Goal: Information Seeking & Learning: Learn about a topic

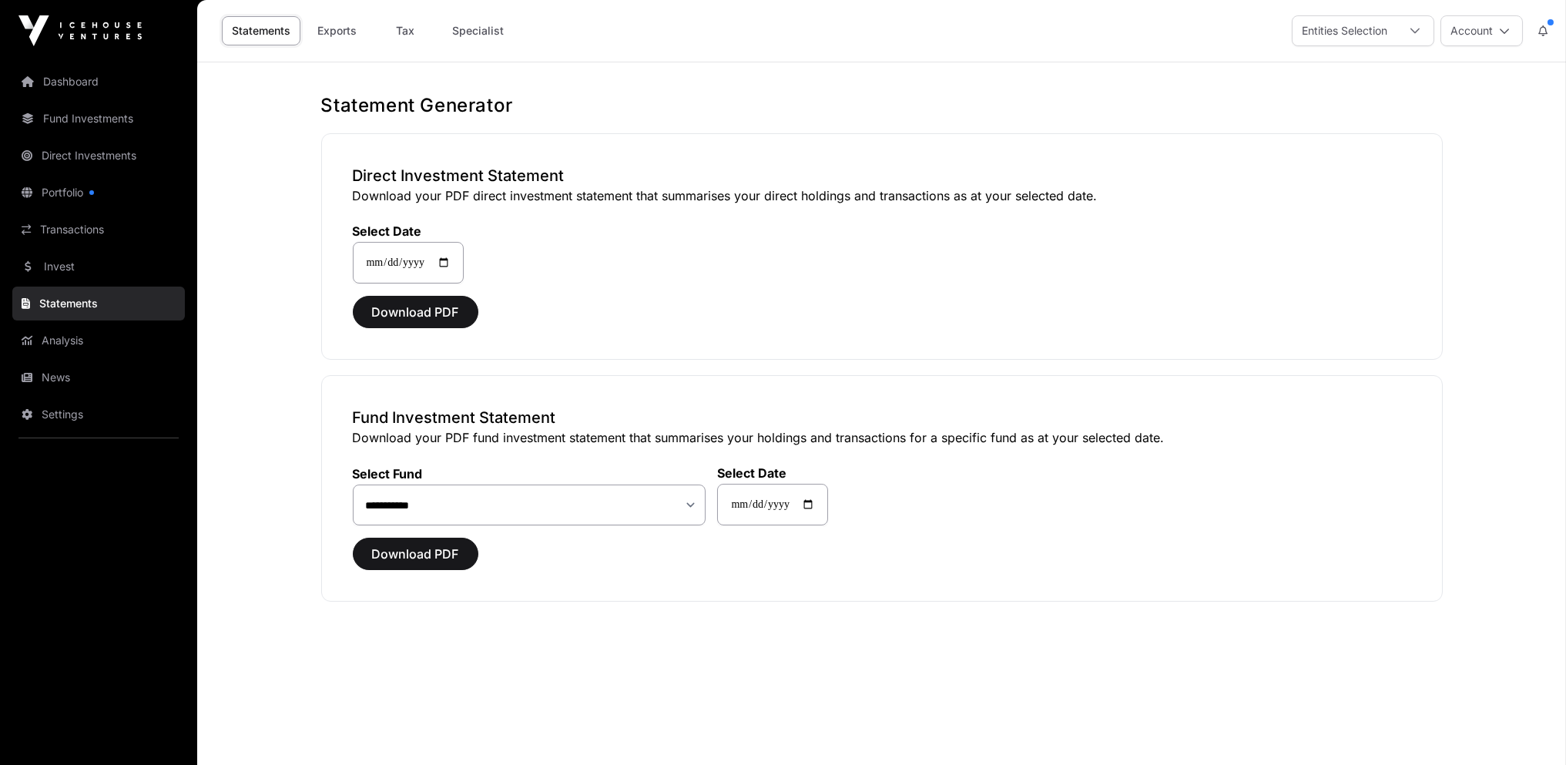
click at [76, 156] on link "Direct Investments" at bounding box center [98, 156] width 173 height 34
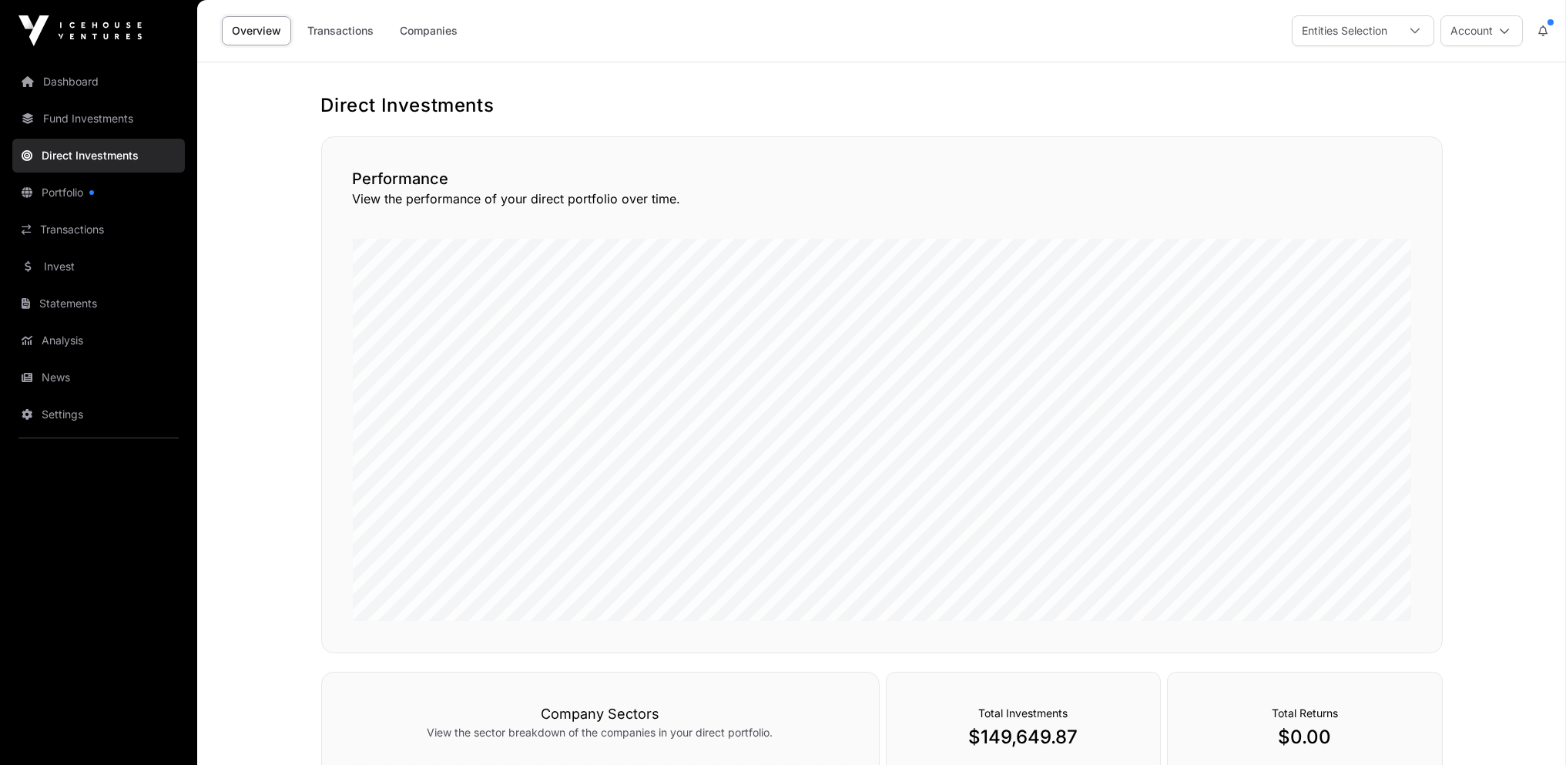
click at [448, 32] on link "Companies" at bounding box center [429, 30] width 78 height 29
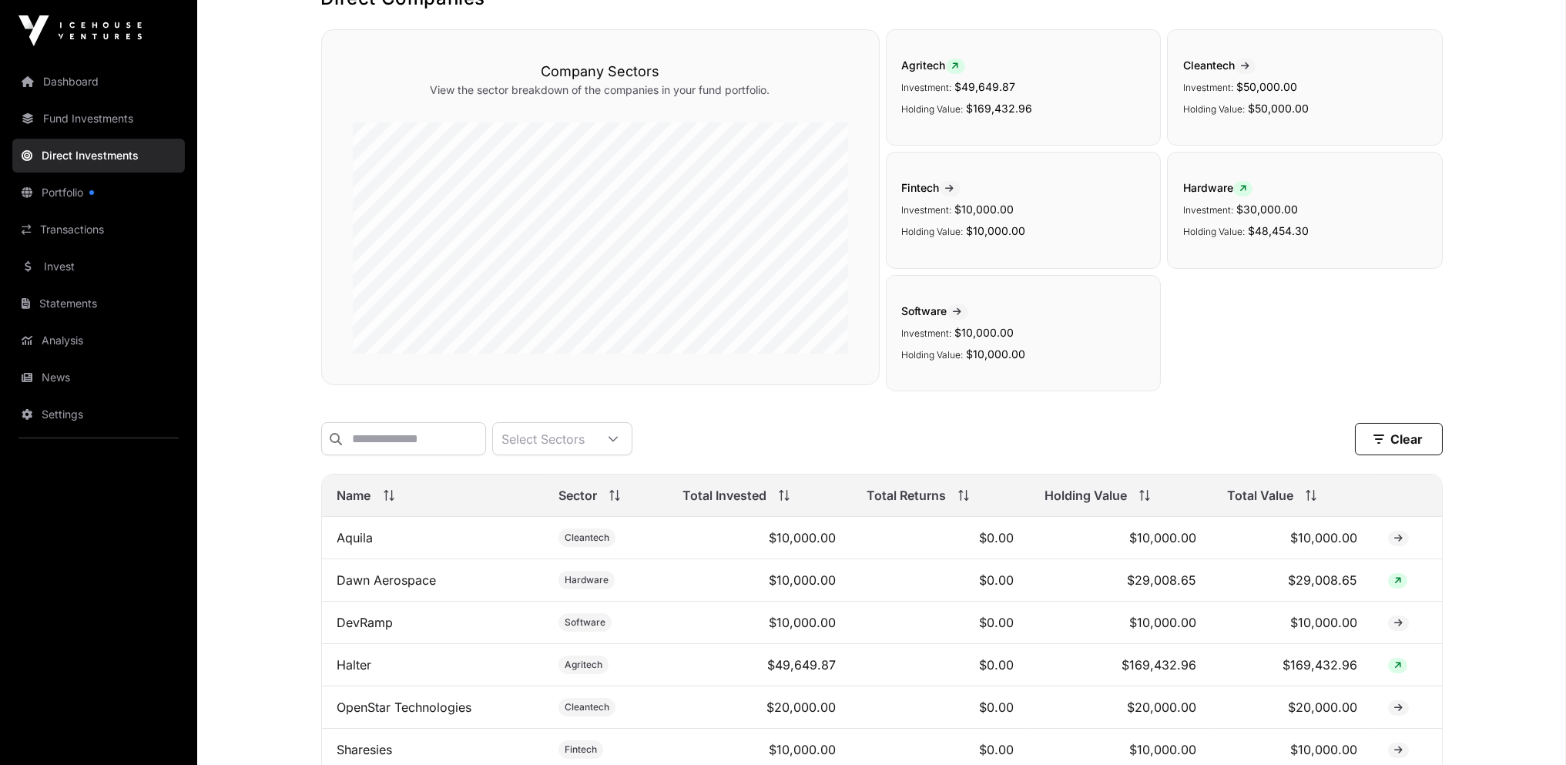
scroll to position [308, 0]
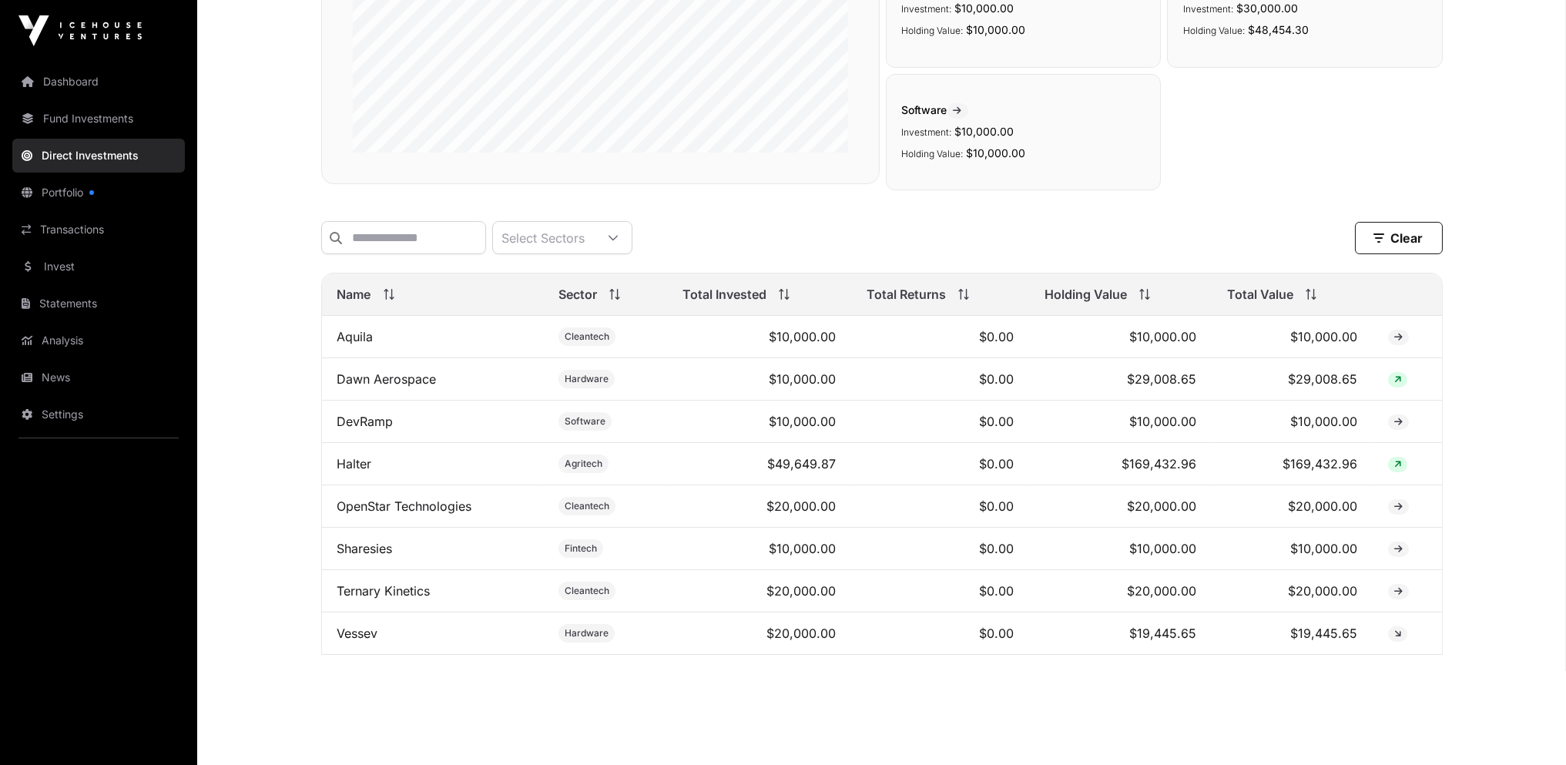
click at [359, 429] on link "DevRamp" at bounding box center [365, 421] width 56 height 15
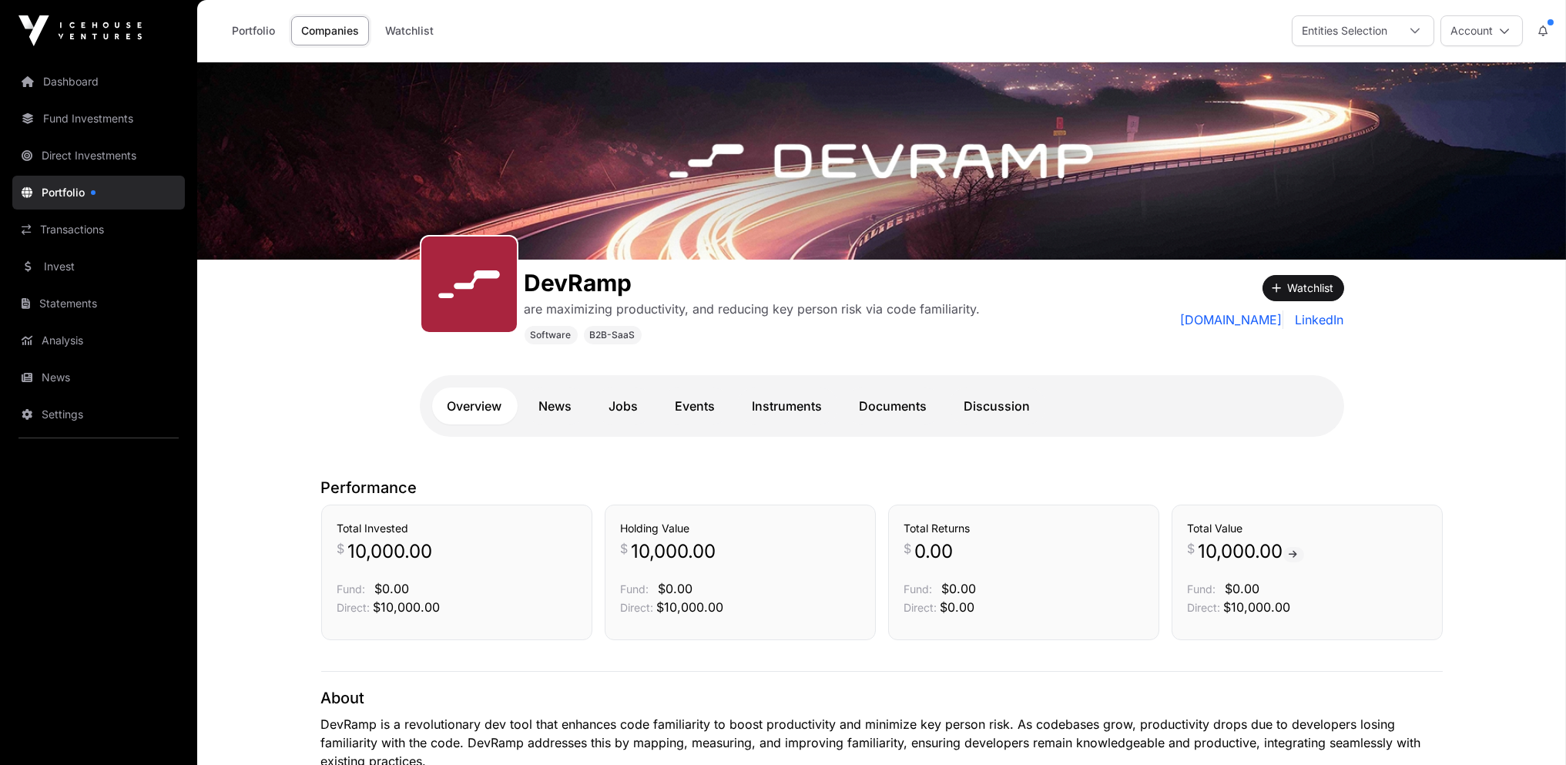
click at [872, 408] on link "Documents" at bounding box center [893, 406] width 99 height 37
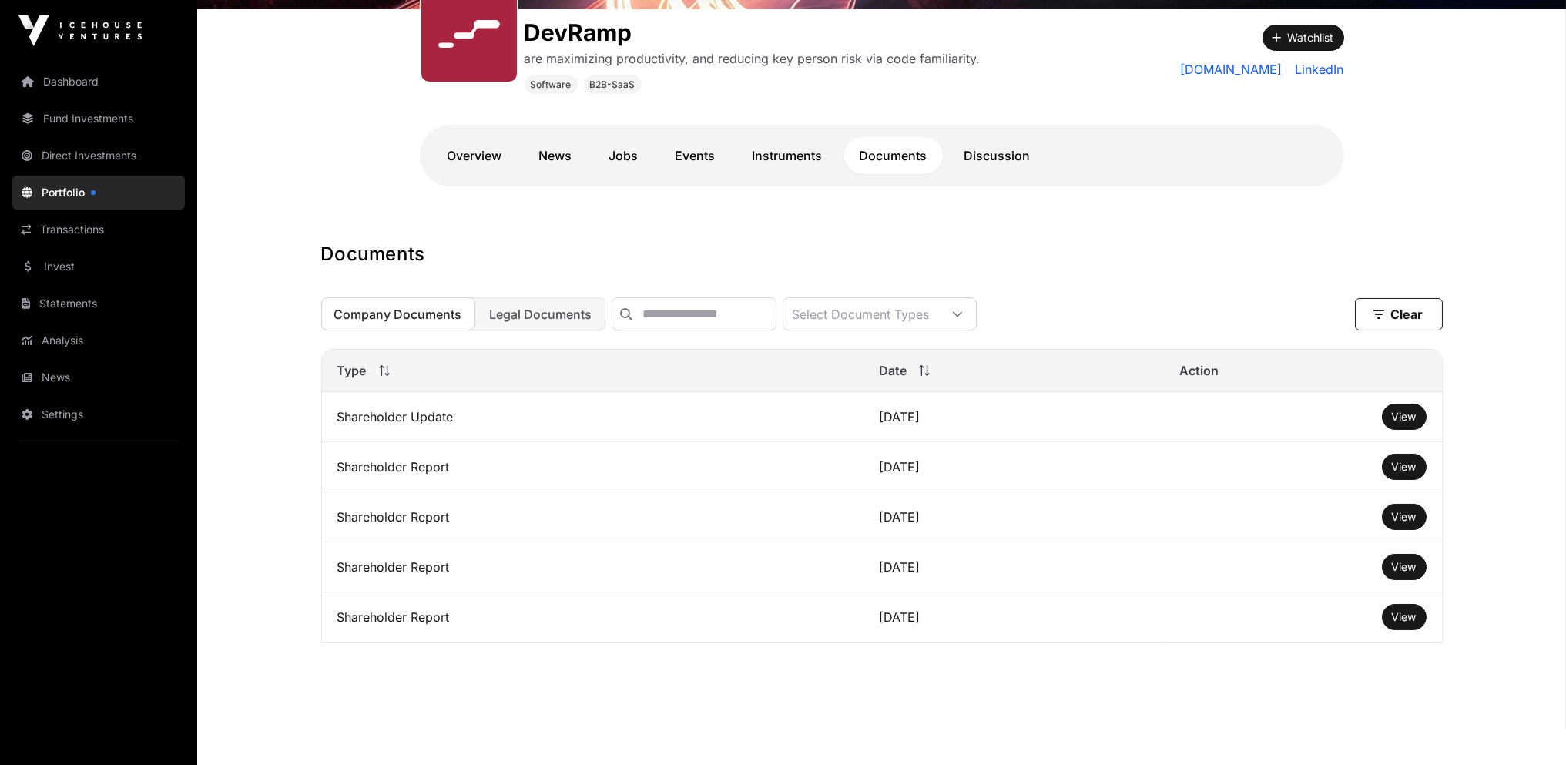
scroll to position [260, 0]
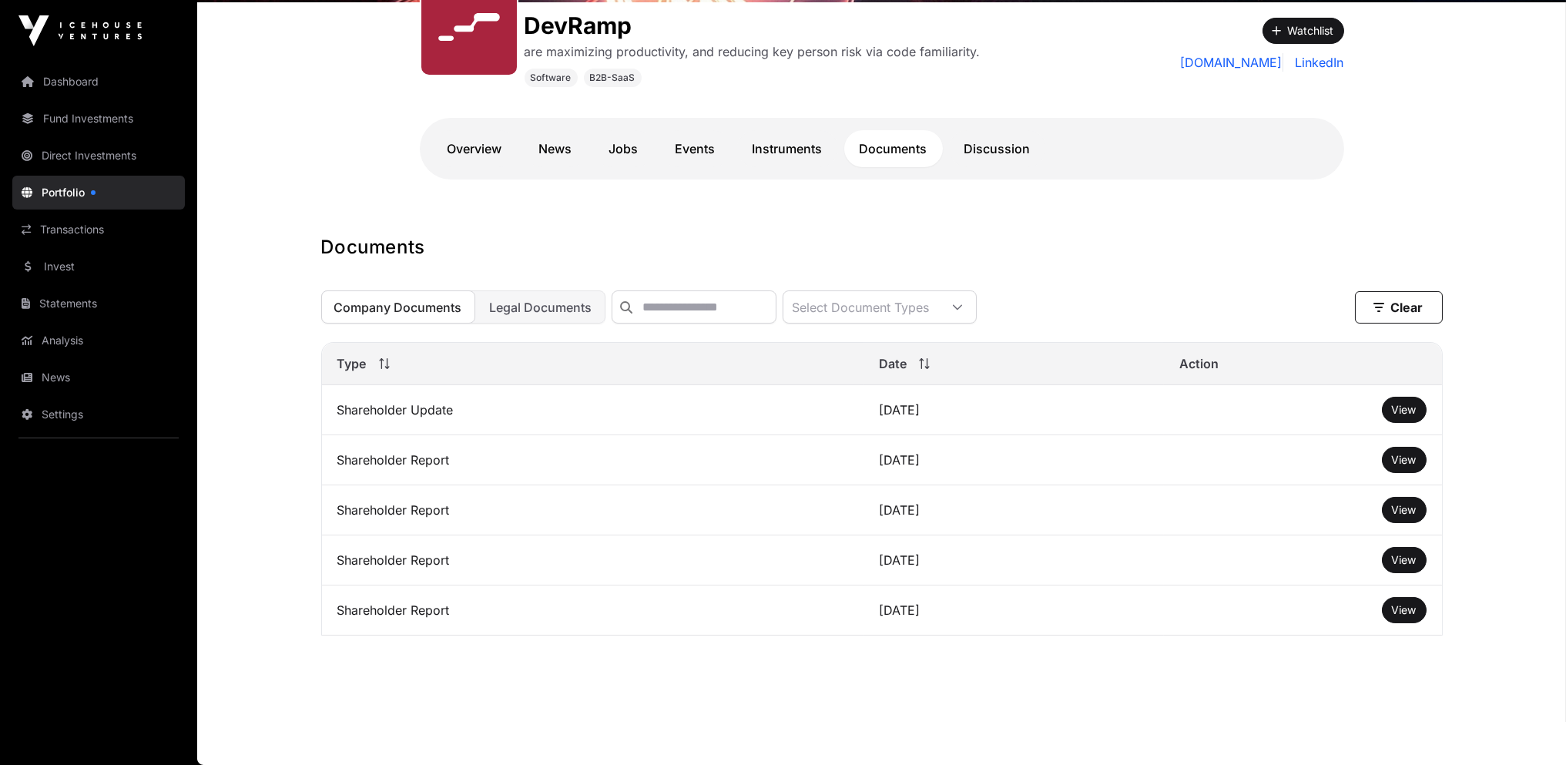
click at [1399, 610] on span "View" at bounding box center [1404, 609] width 25 height 13
click at [1393, 558] on span "View" at bounding box center [1404, 559] width 25 height 13
click at [1414, 514] on span "View" at bounding box center [1404, 509] width 25 height 13
click at [1413, 464] on span "View" at bounding box center [1404, 459] width 25 height 13
click at [1406, 411] on span "View" at bounding box center [1404, 409] width 25 height 13
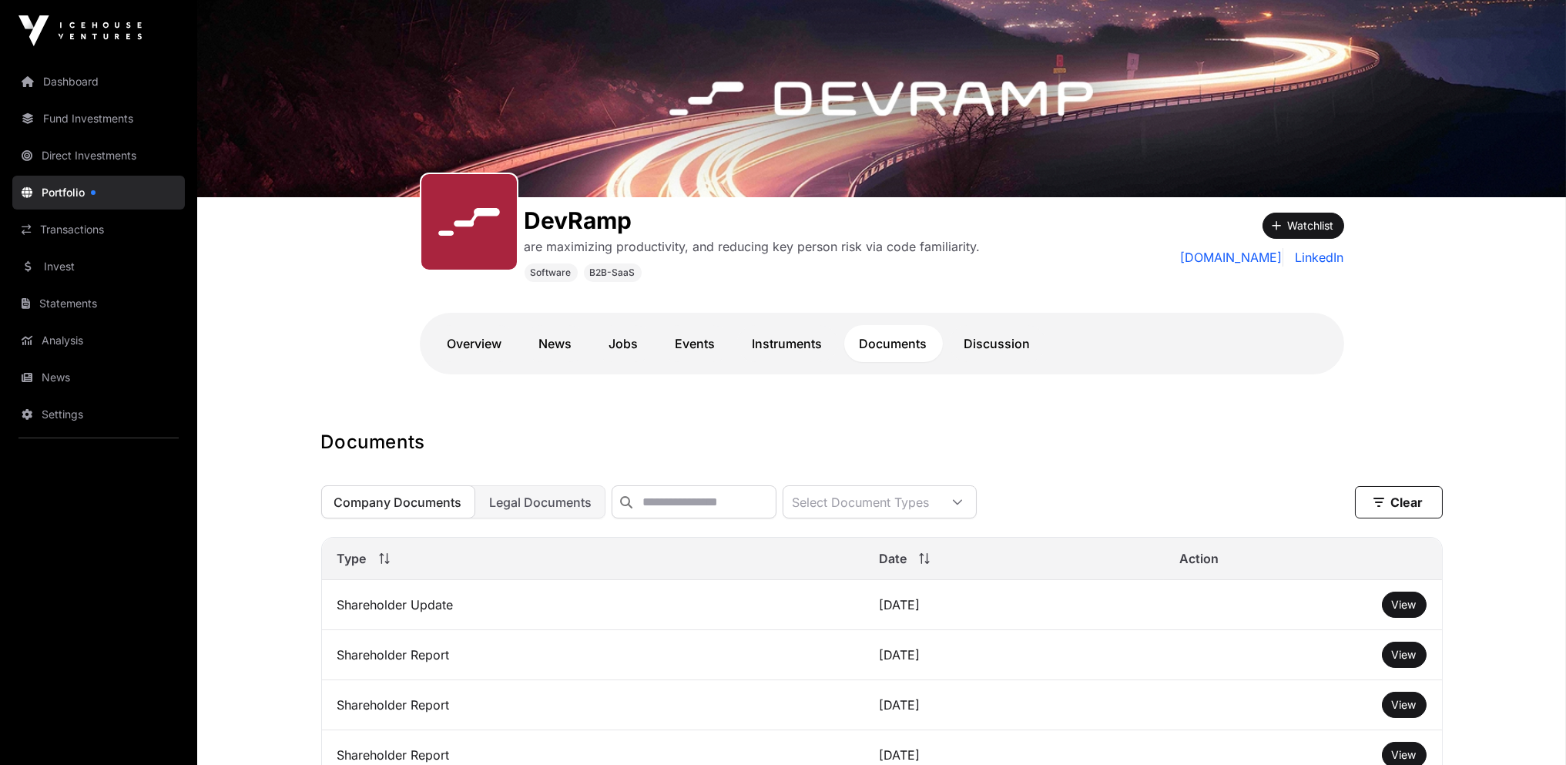
scroll to position [0, 0]
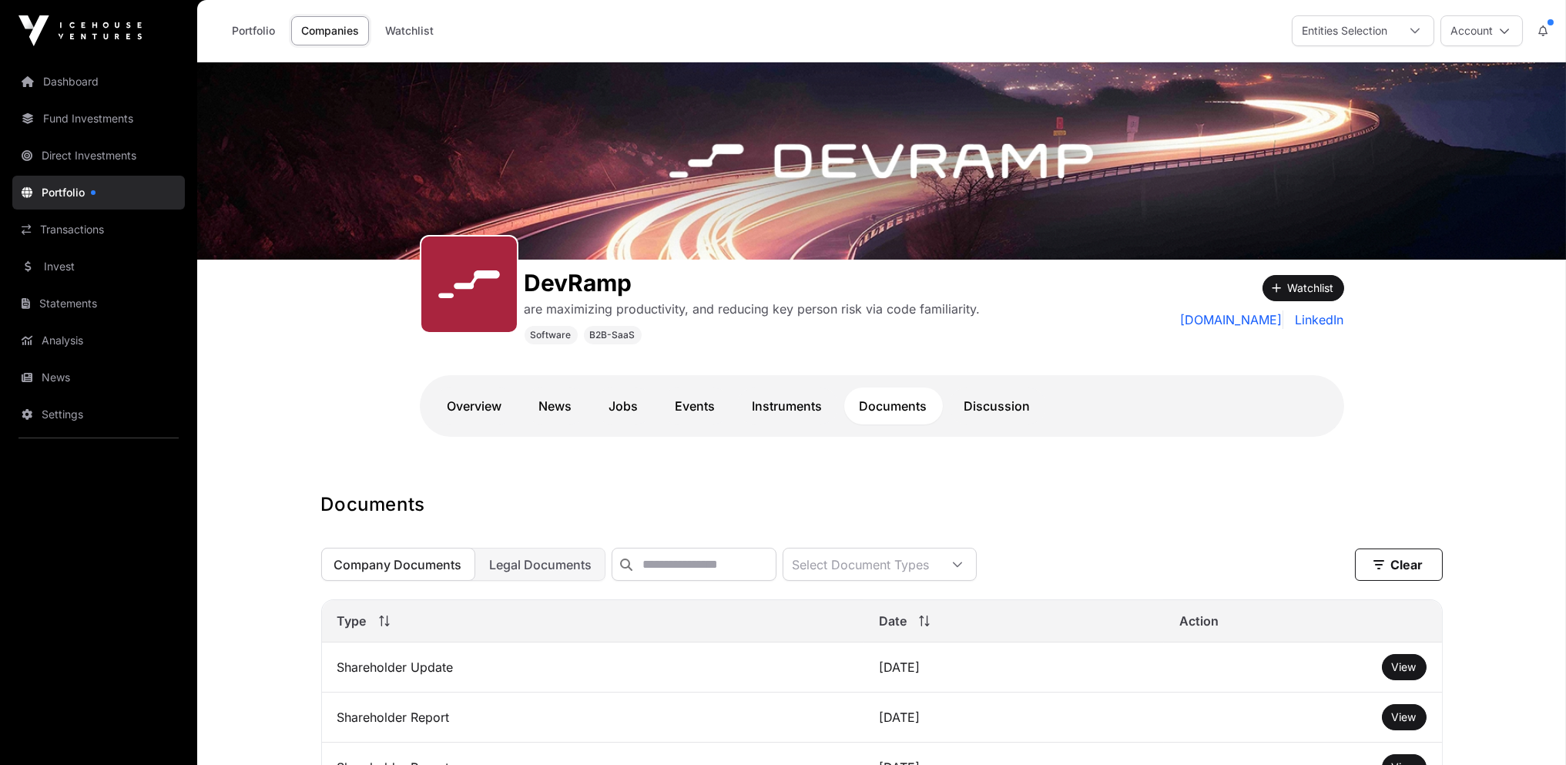
click at [525, 562] on span "Legal Documents" at bounding box center [541, 564] width 102 height 15
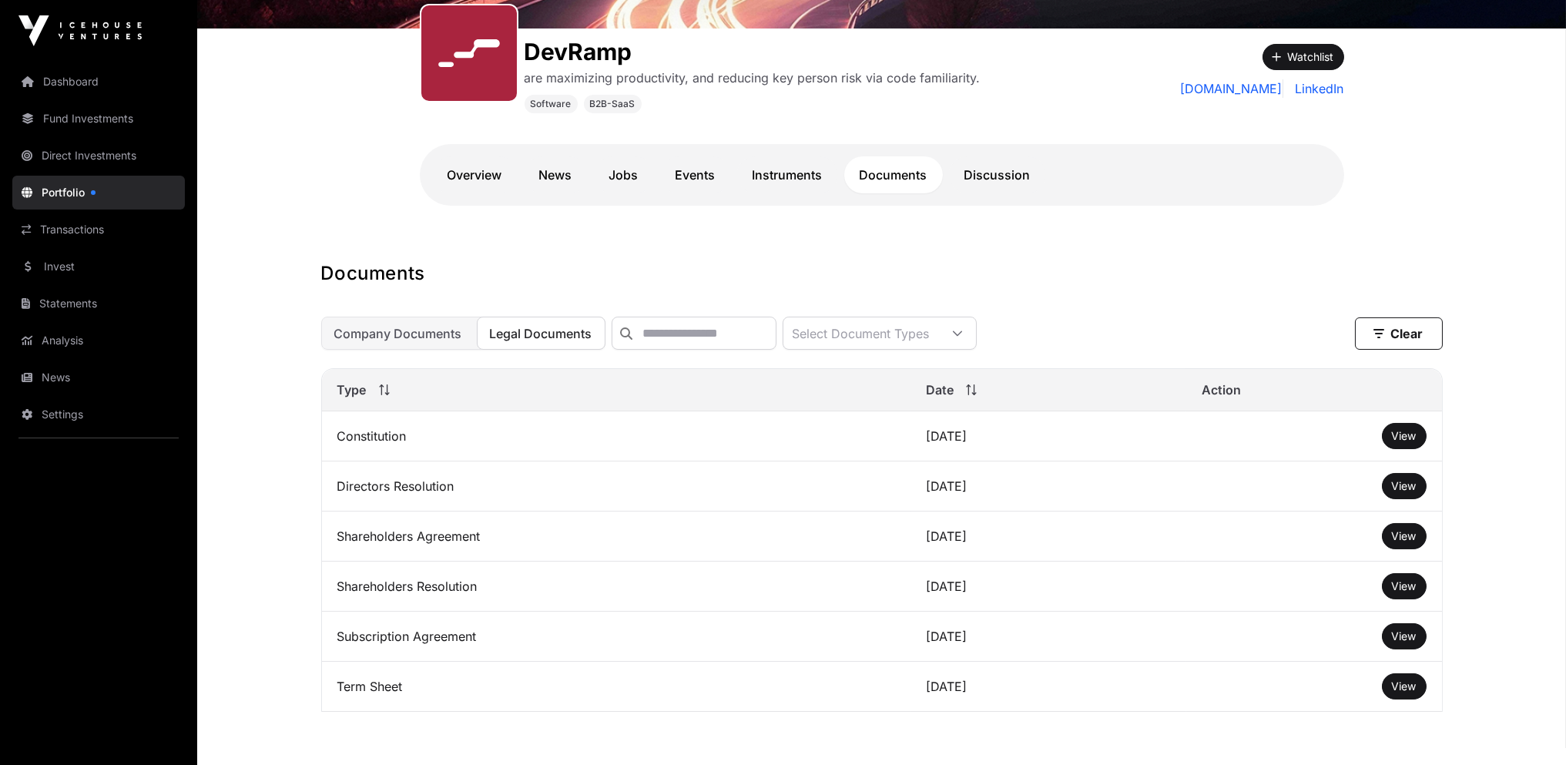
click at [1407, 542] on span "View" at bounding box center [1404, 535] width 25 height 13
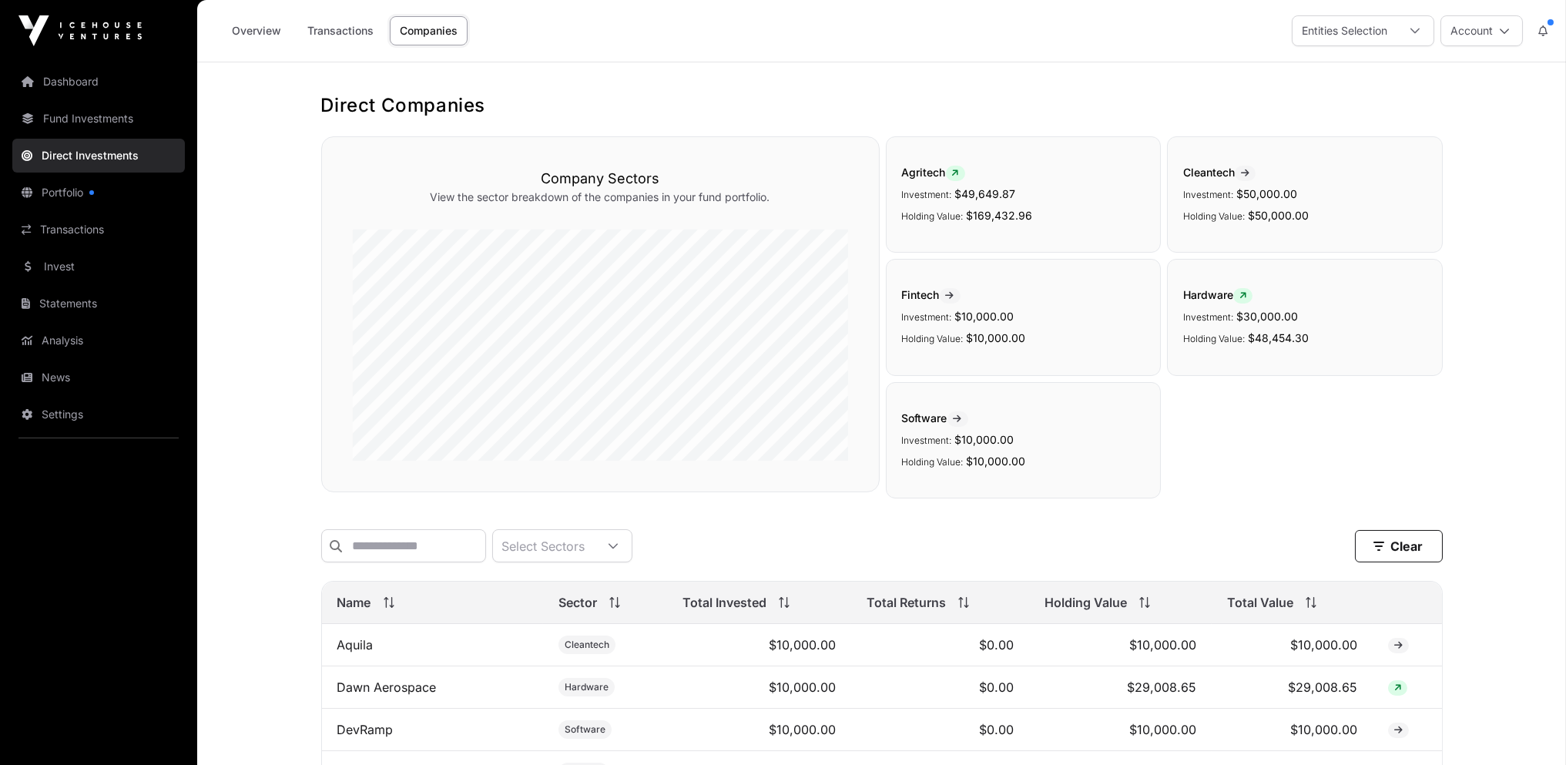
scroll to position [308, 0]
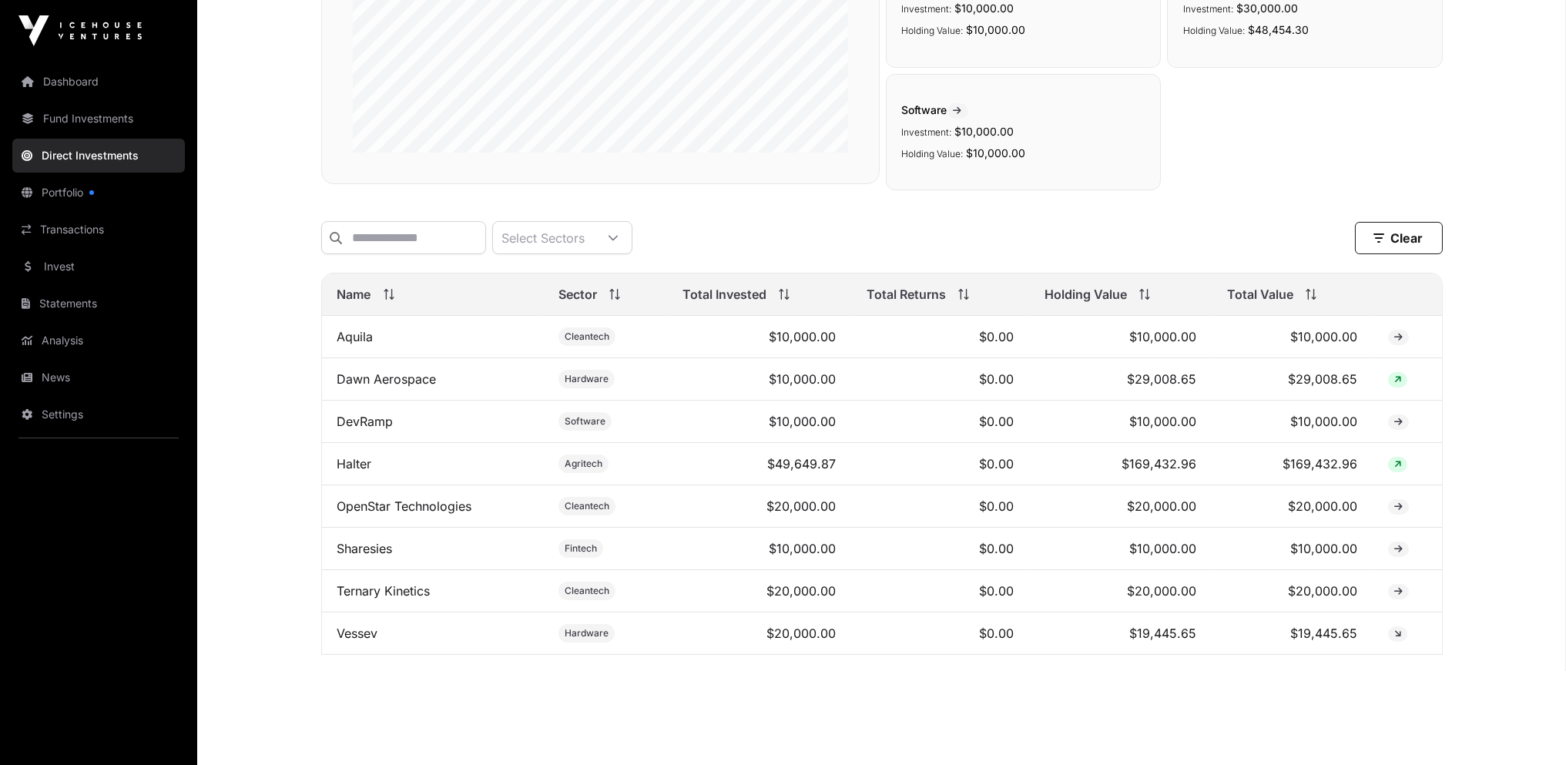
click at [345, 468] on link "Halter" at bounding box center [354, 463] width 35 height 15
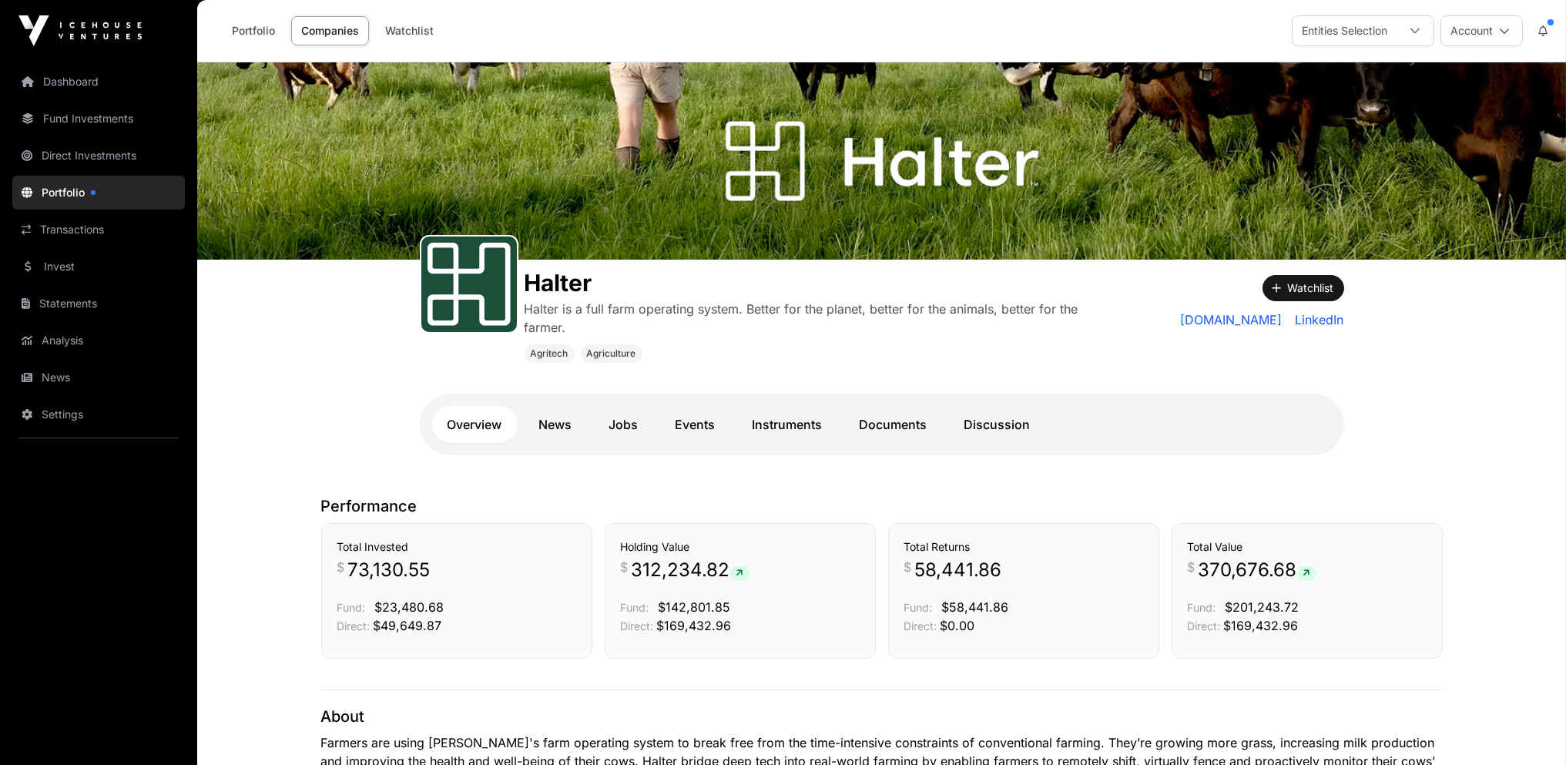
click at [905, 429] on link "Documents" at bounding box center [893, 424] width 99 height 37
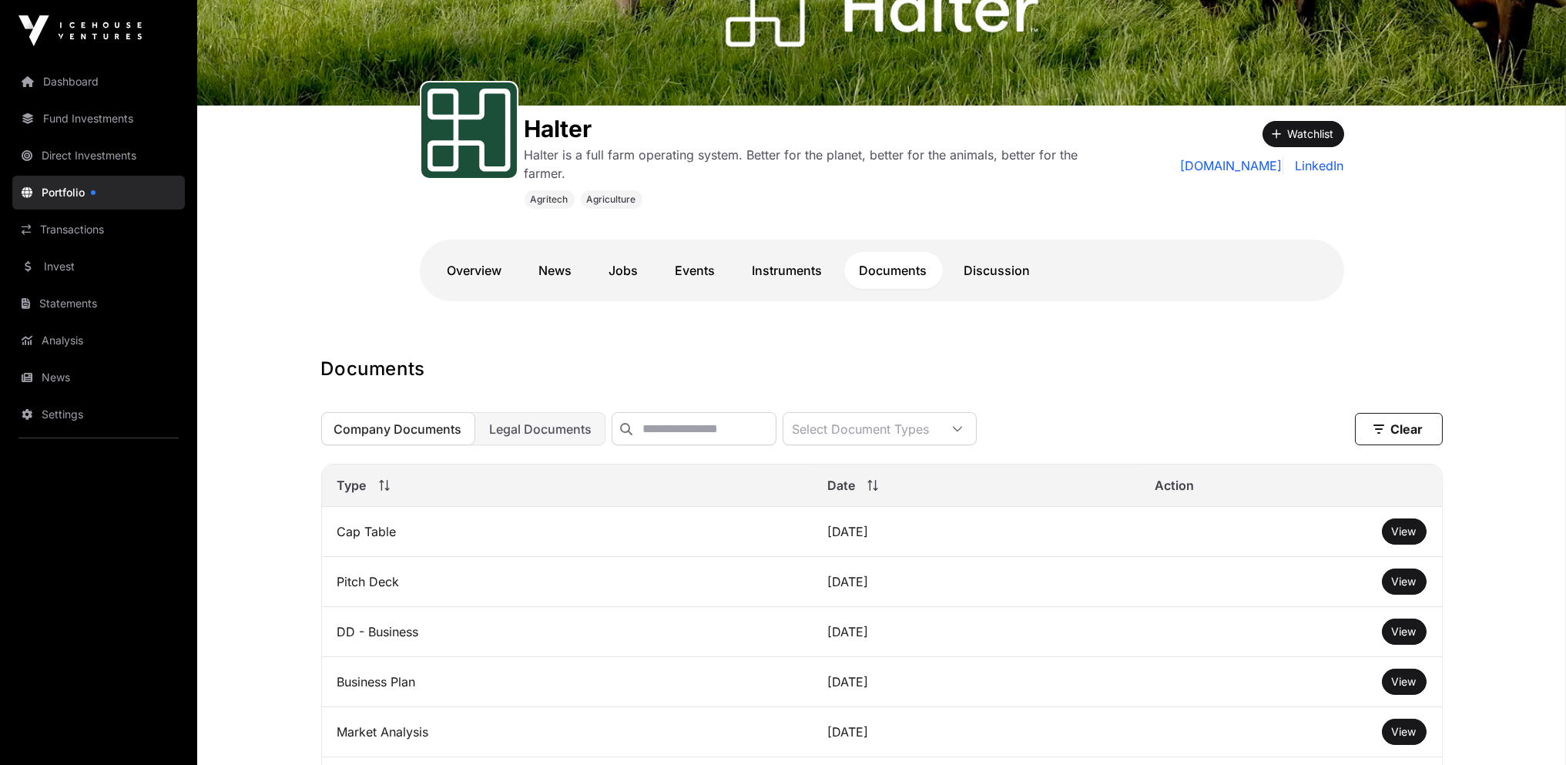
scroll to position [475, 0]
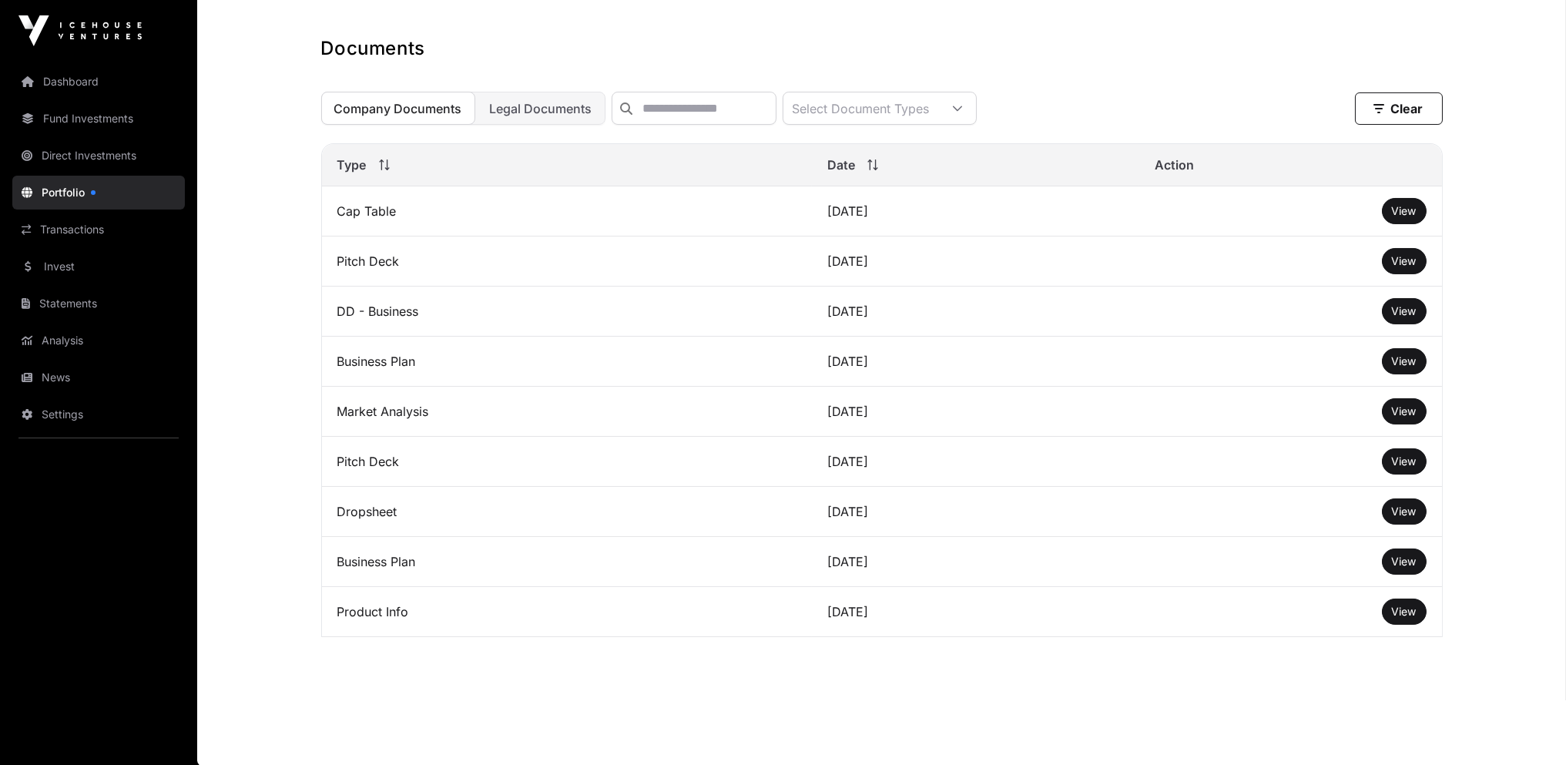
click at [1395, 217] on span "View" at bounding box center [1404, 210] width 25 height 13
click at [1403, 217] on span "View" at bounding box center [1404, 210] width 25 height 13
click at [549, 110] on span "Legal Documents" at bounding box center [541, 108] width 102 height 15
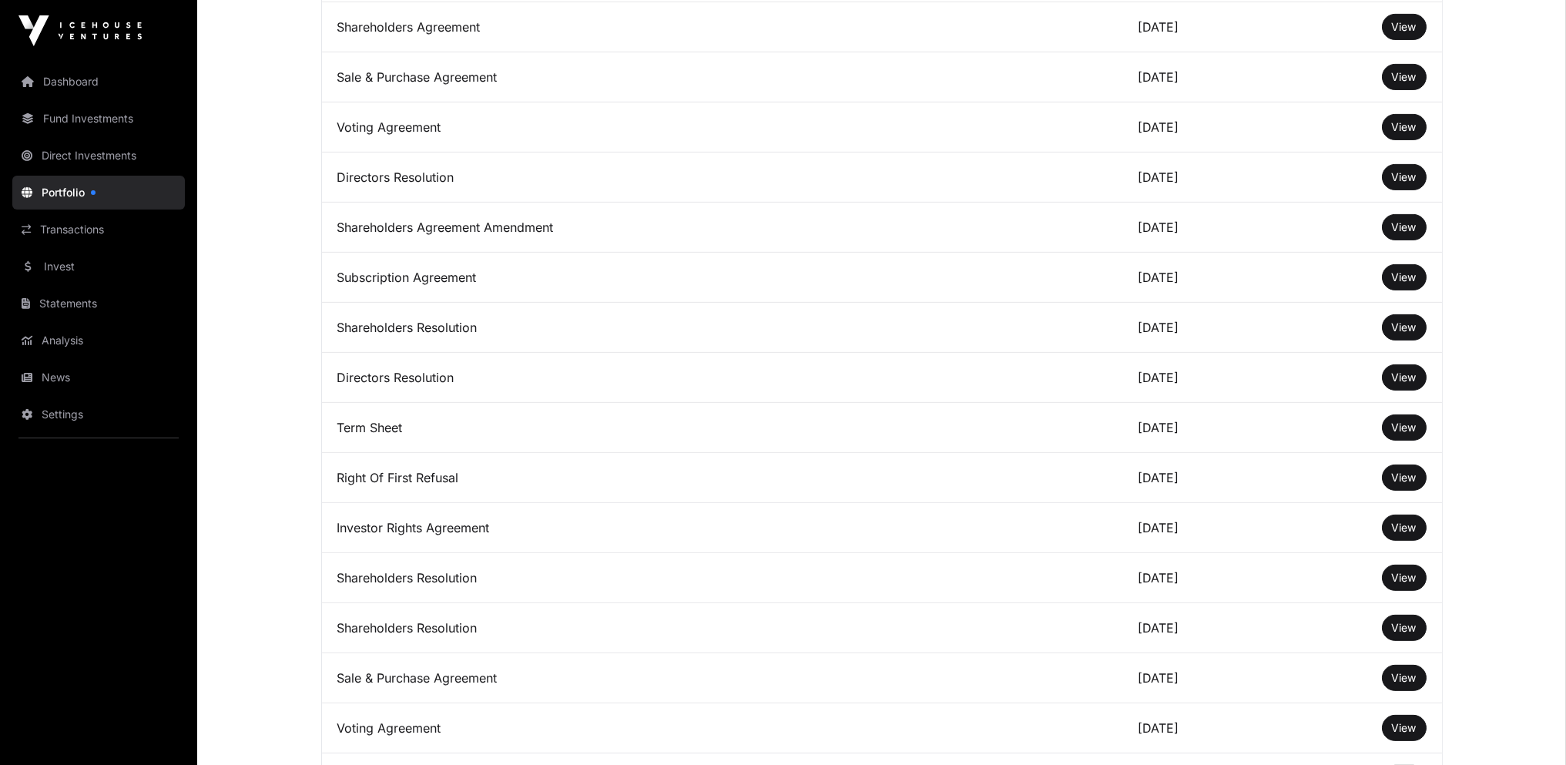
scroll to position [2401, 0]
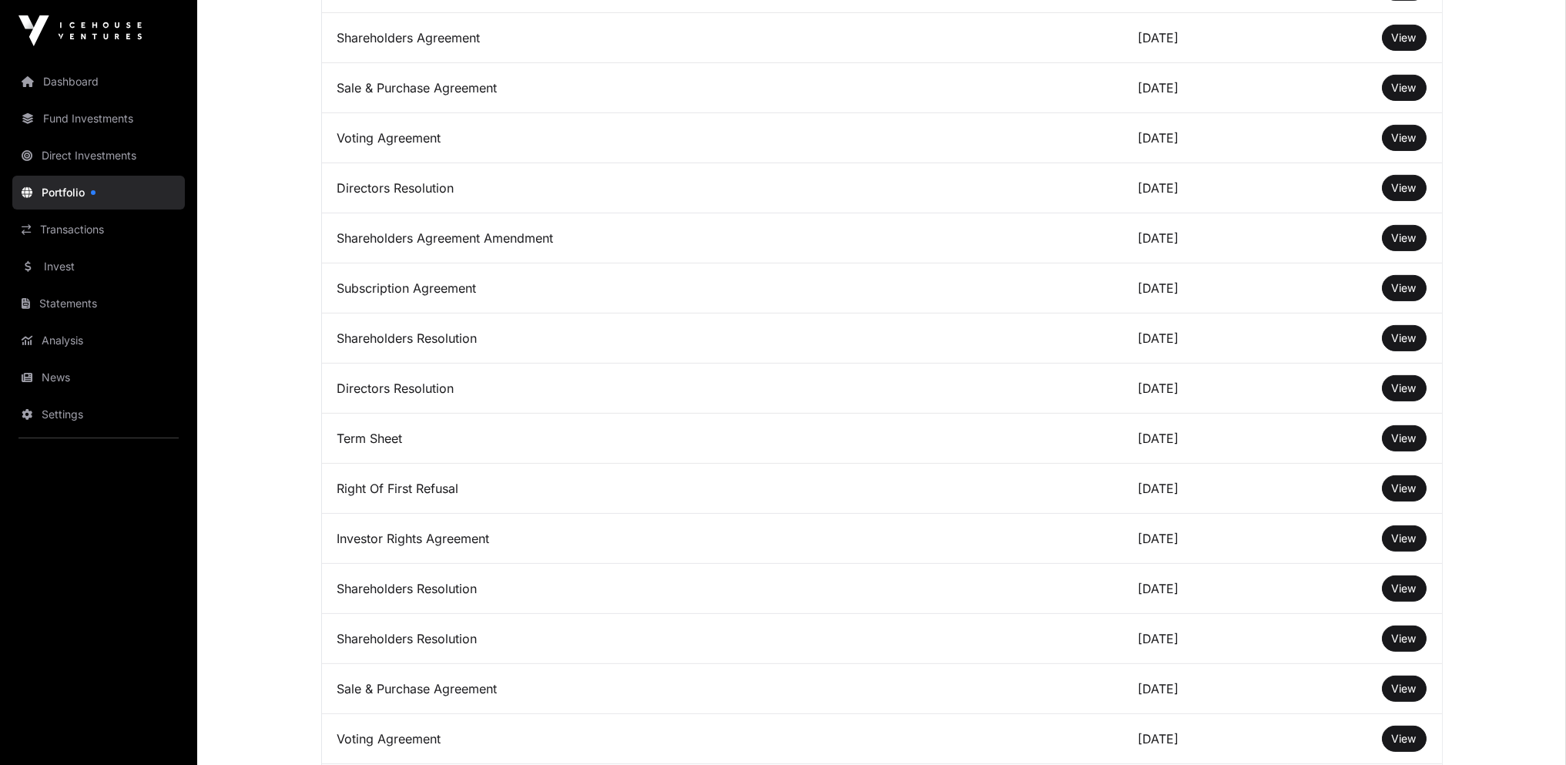
click at [1413, 381] on span "View" at bounding box center [1404, 387] width 25 height 13
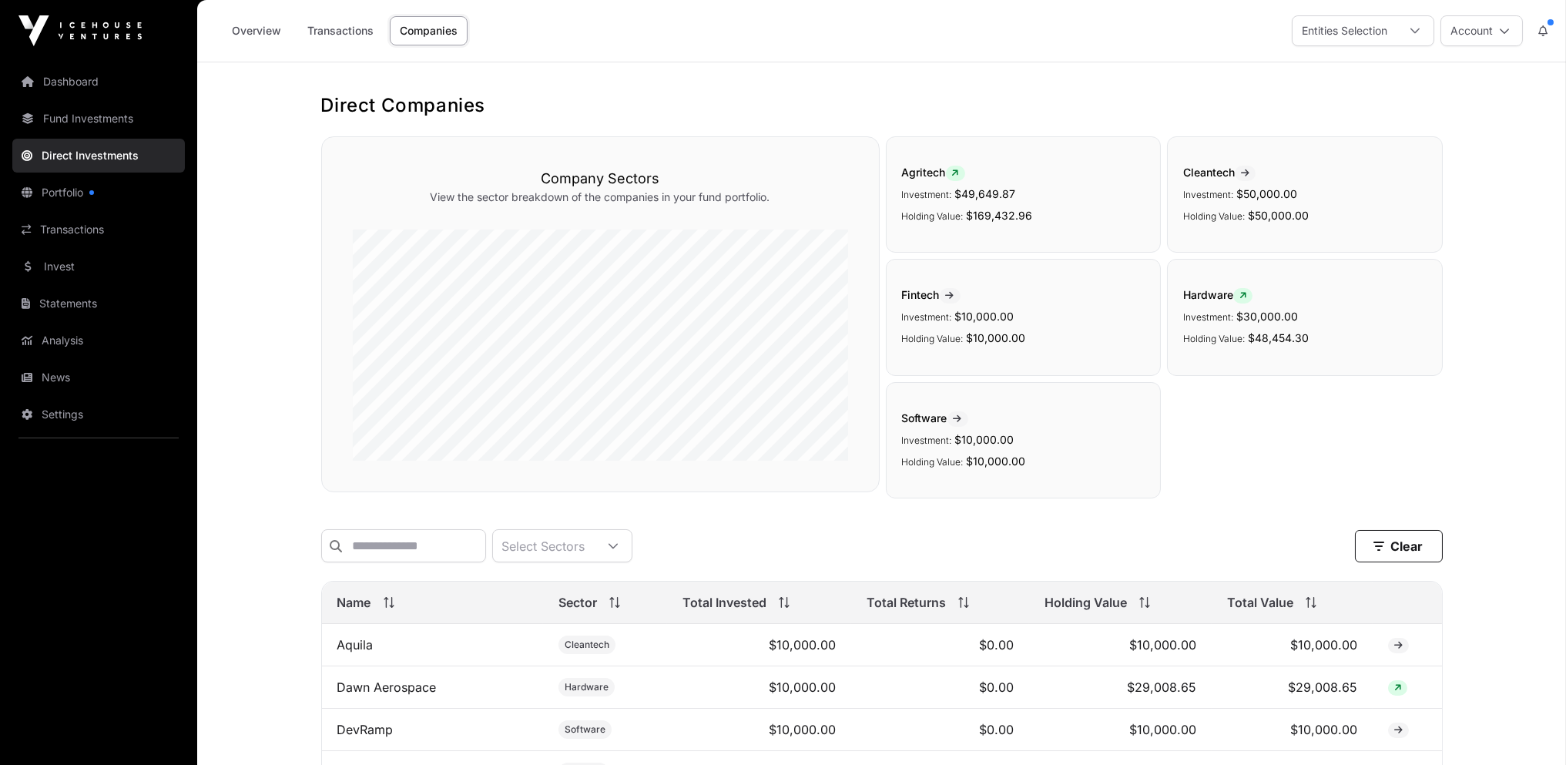
scroll to position [308, 0]
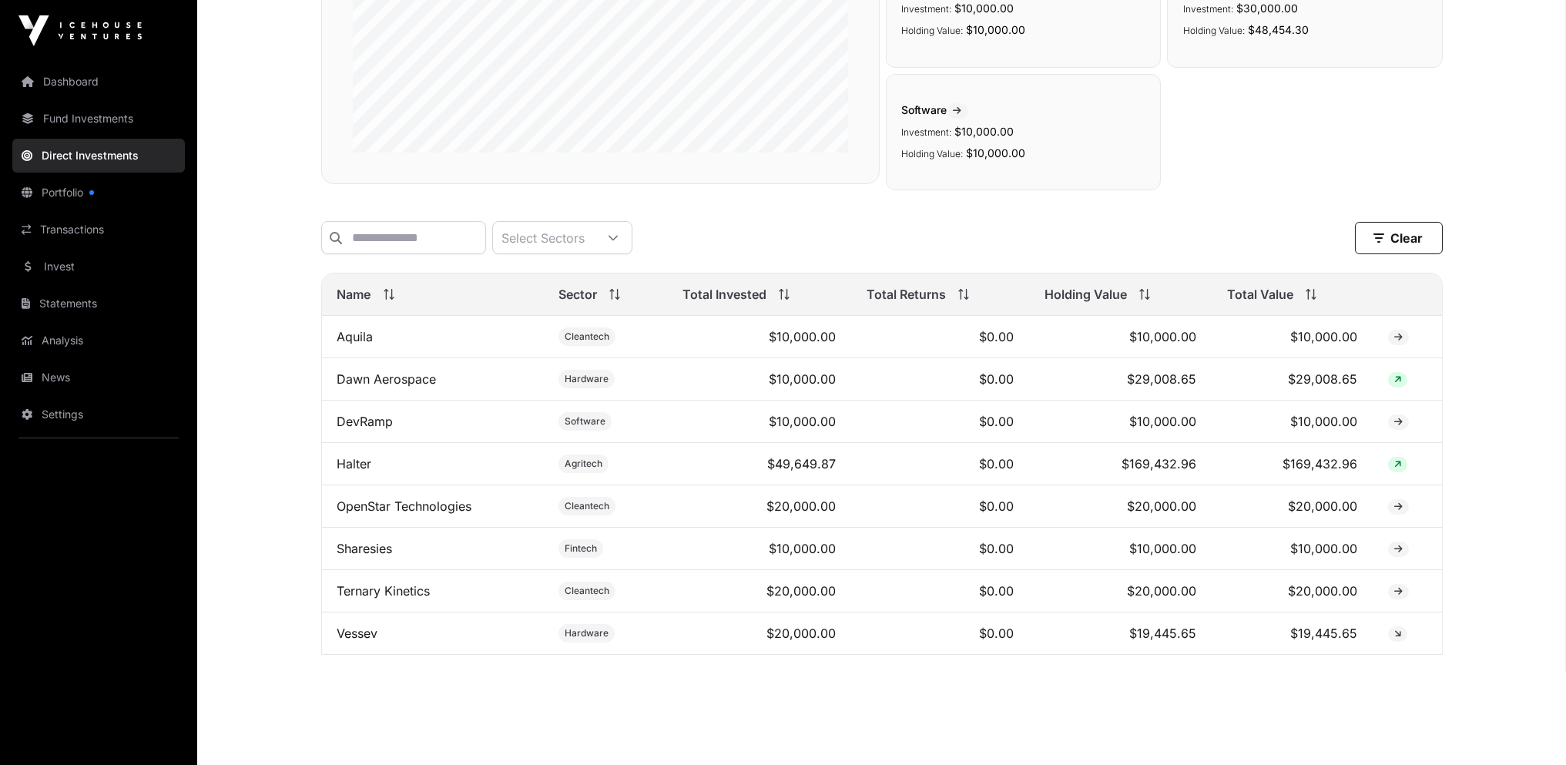
click at [361, 637] on link "Vessev" at bounding box center [357, 633] width 41 height 15
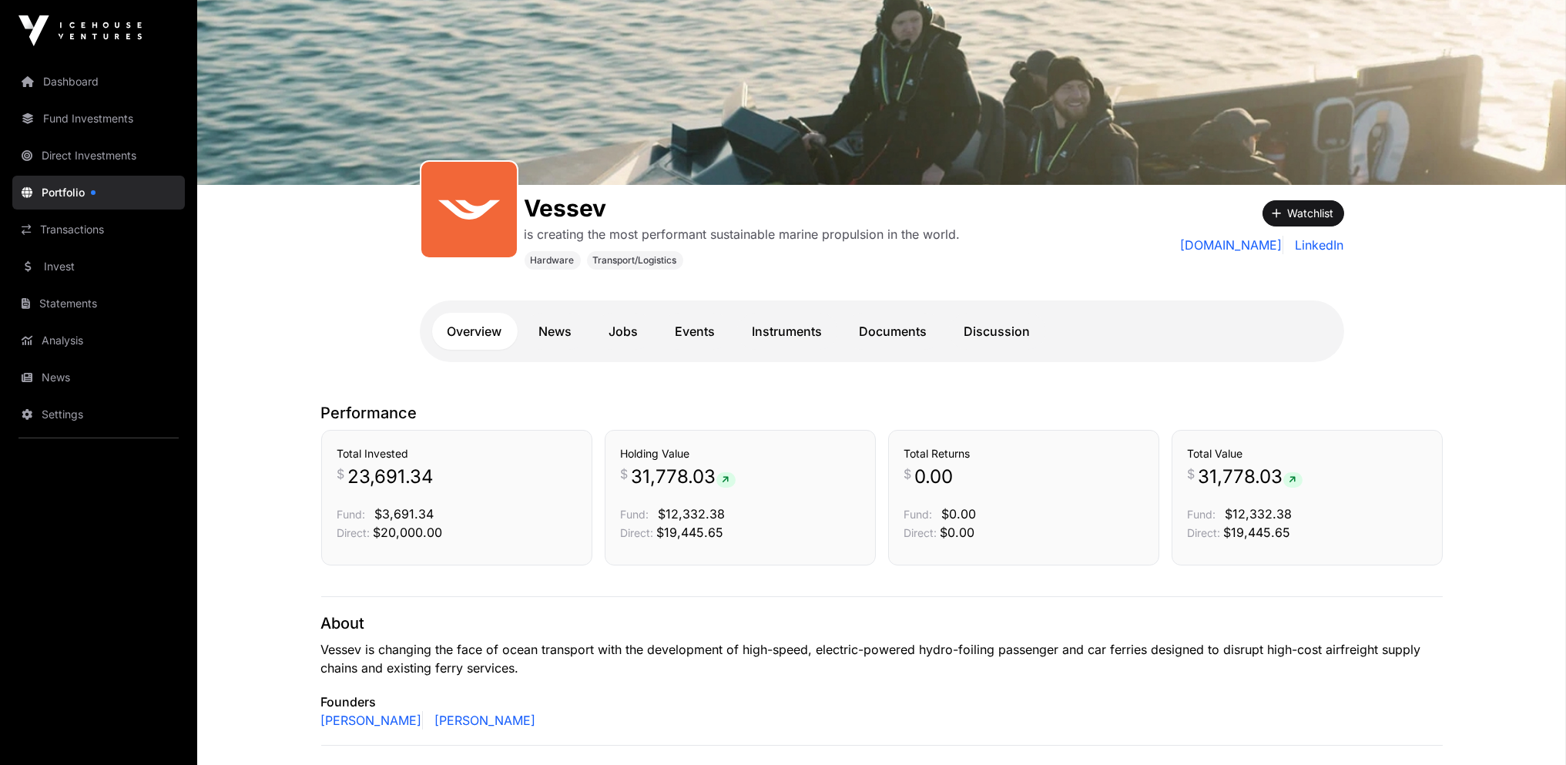
scroll to position [154, 0]
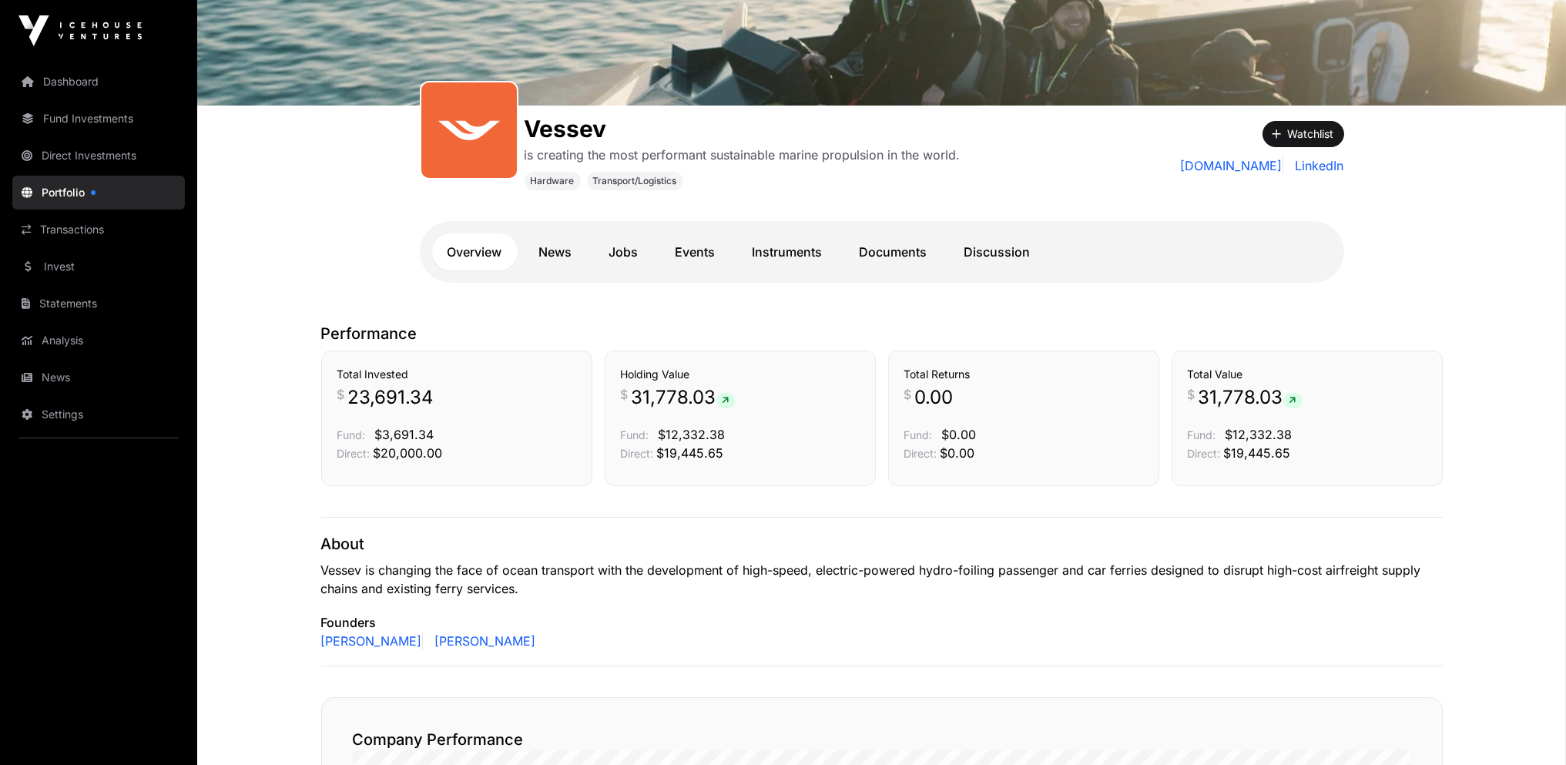
click at [877, 250] on link "Documents" at bounding box center [893, 251] width 99 height 37
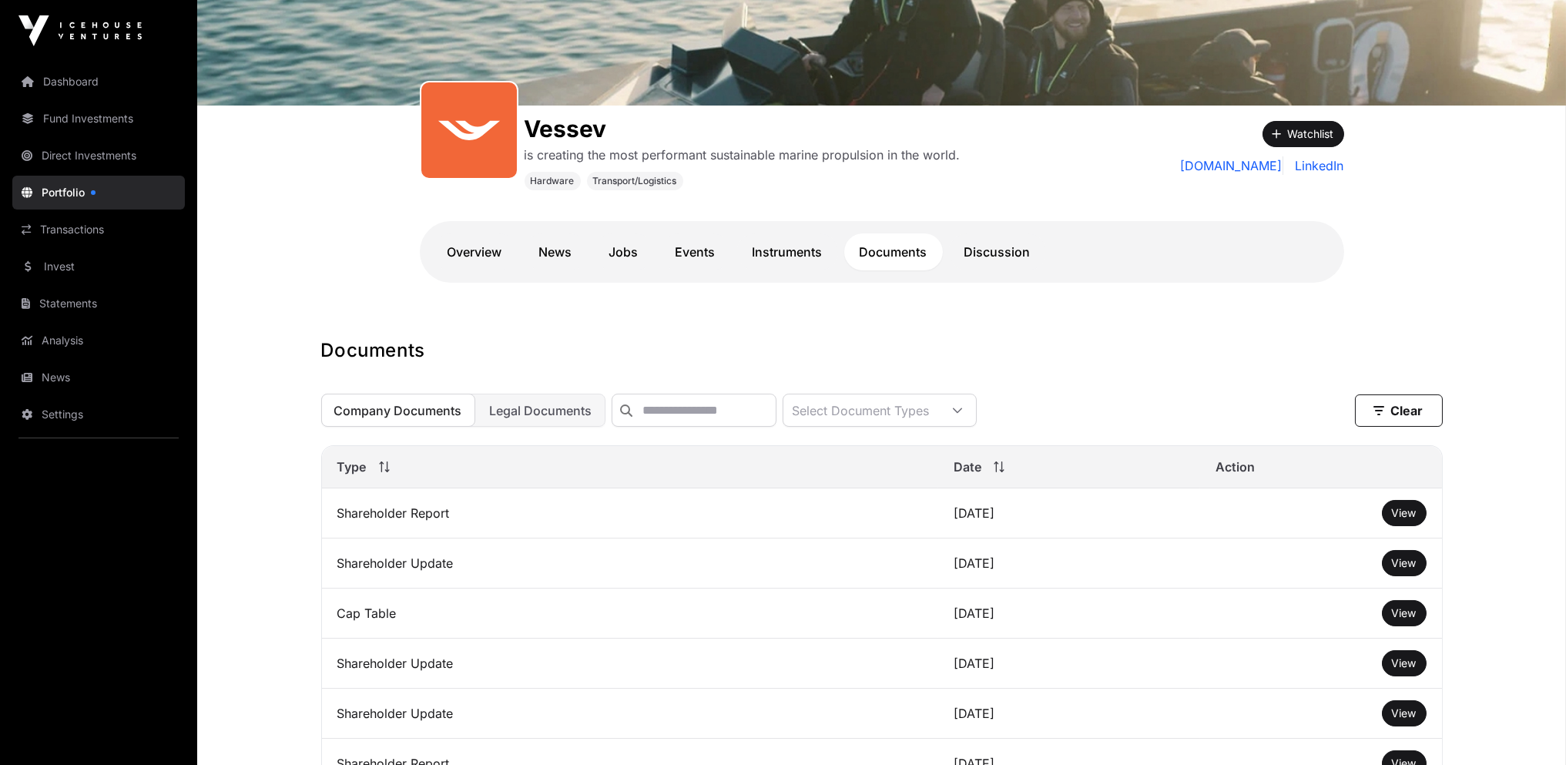
scroll to position [385, 0]
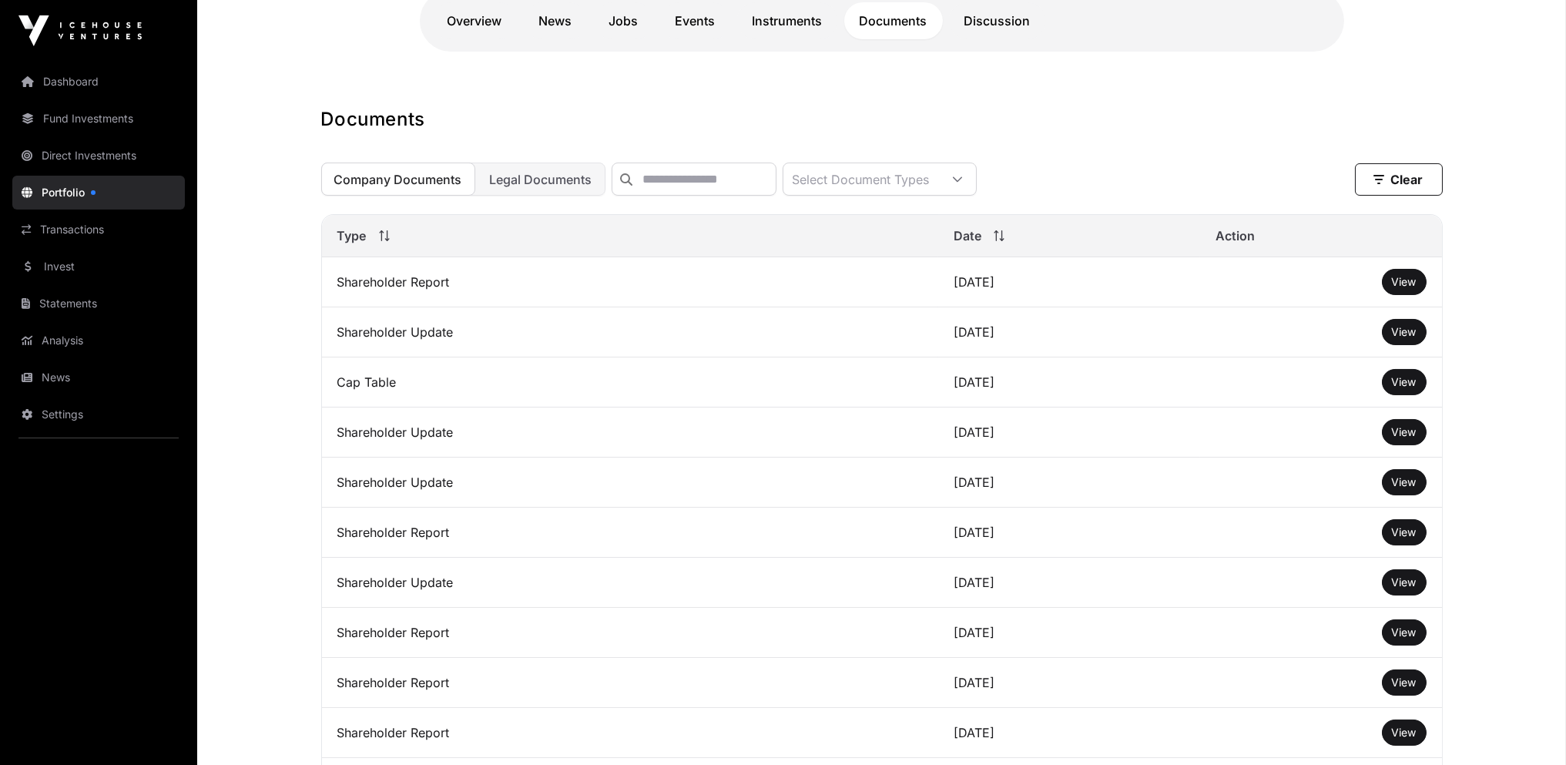
click at [1406, 630] on span "View" at bounding box center [1404, 632] width 25 height 13
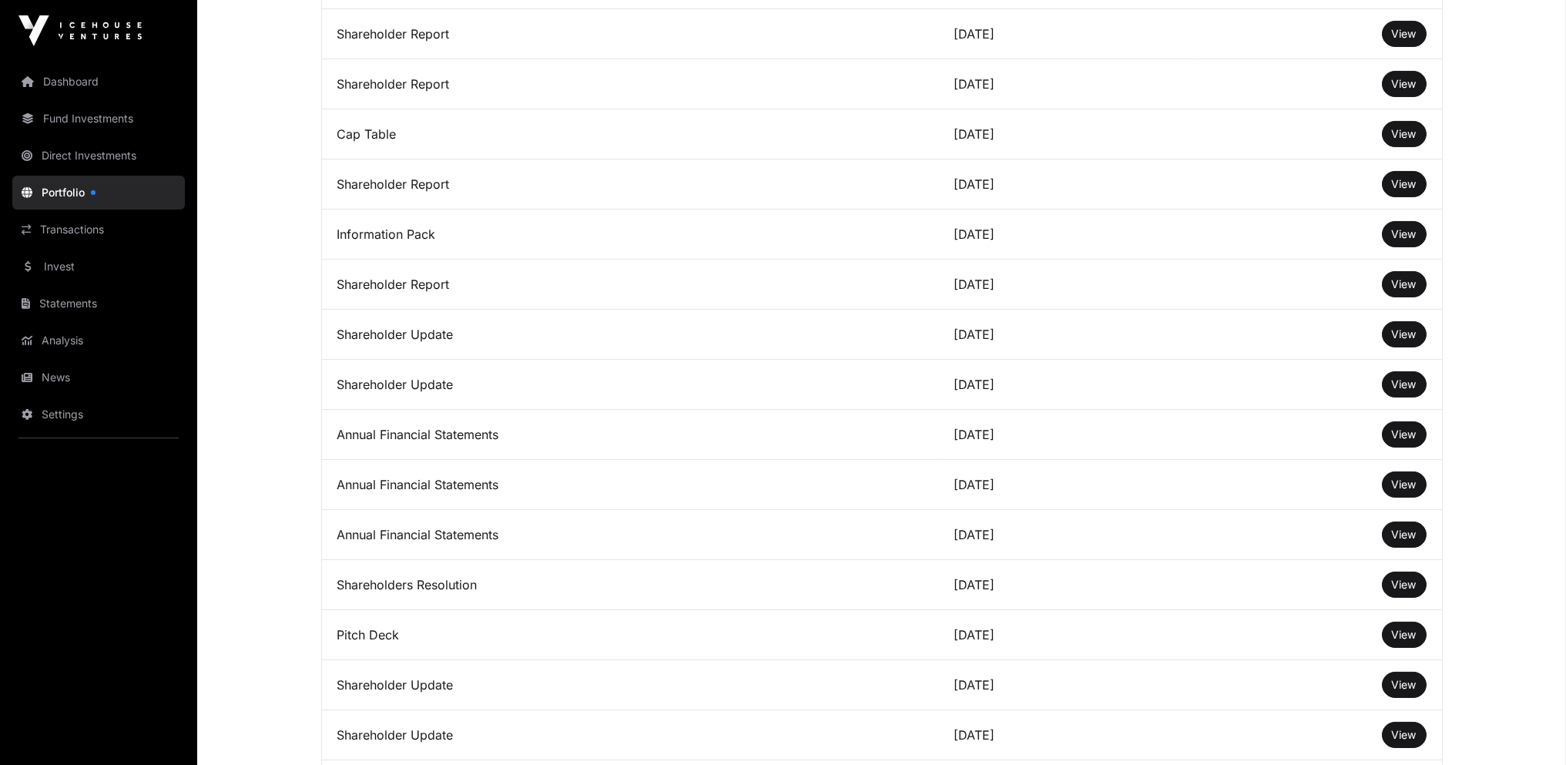
scroll to position [1233, 0]
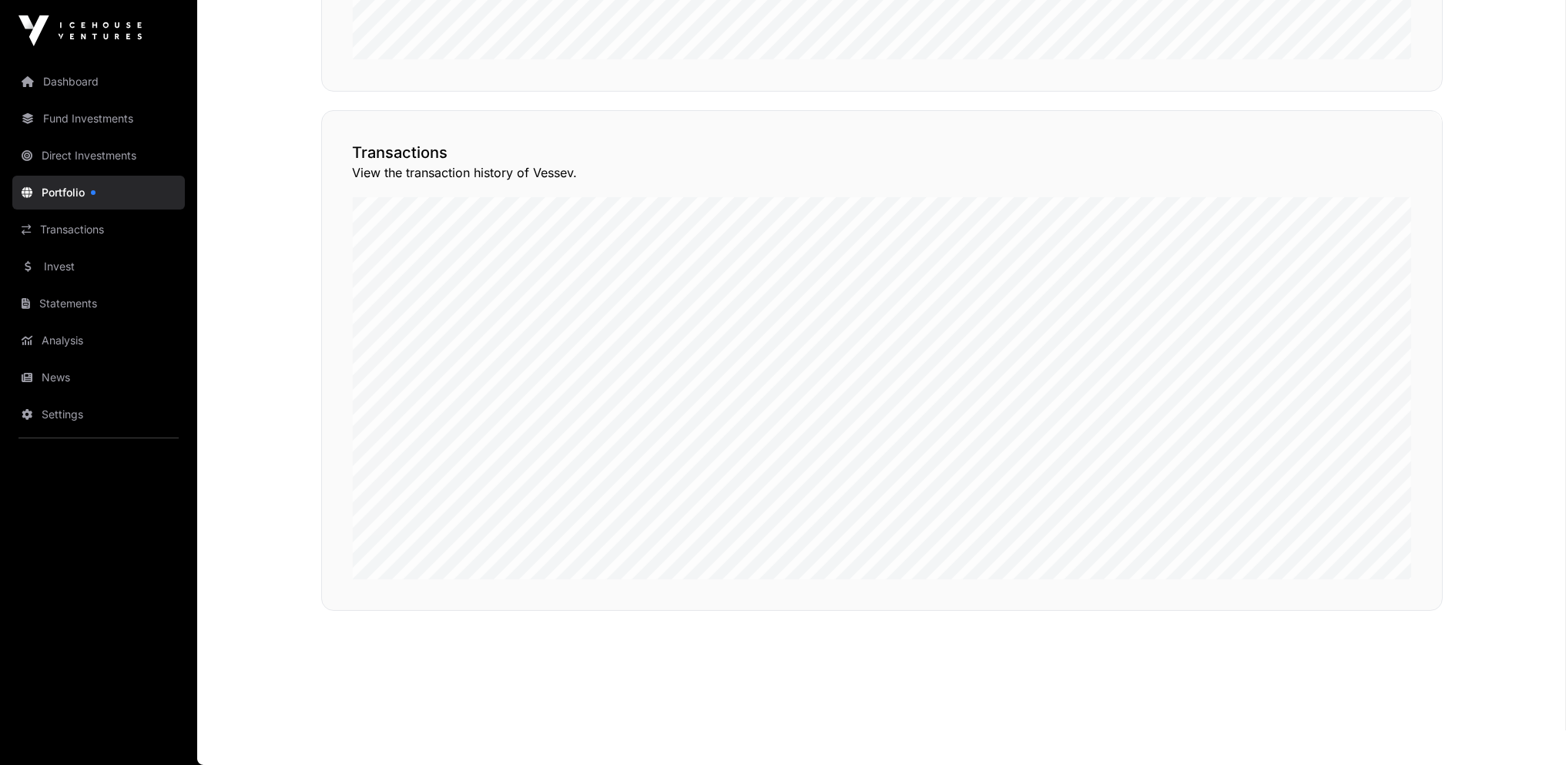
scroll to position [154, 0]
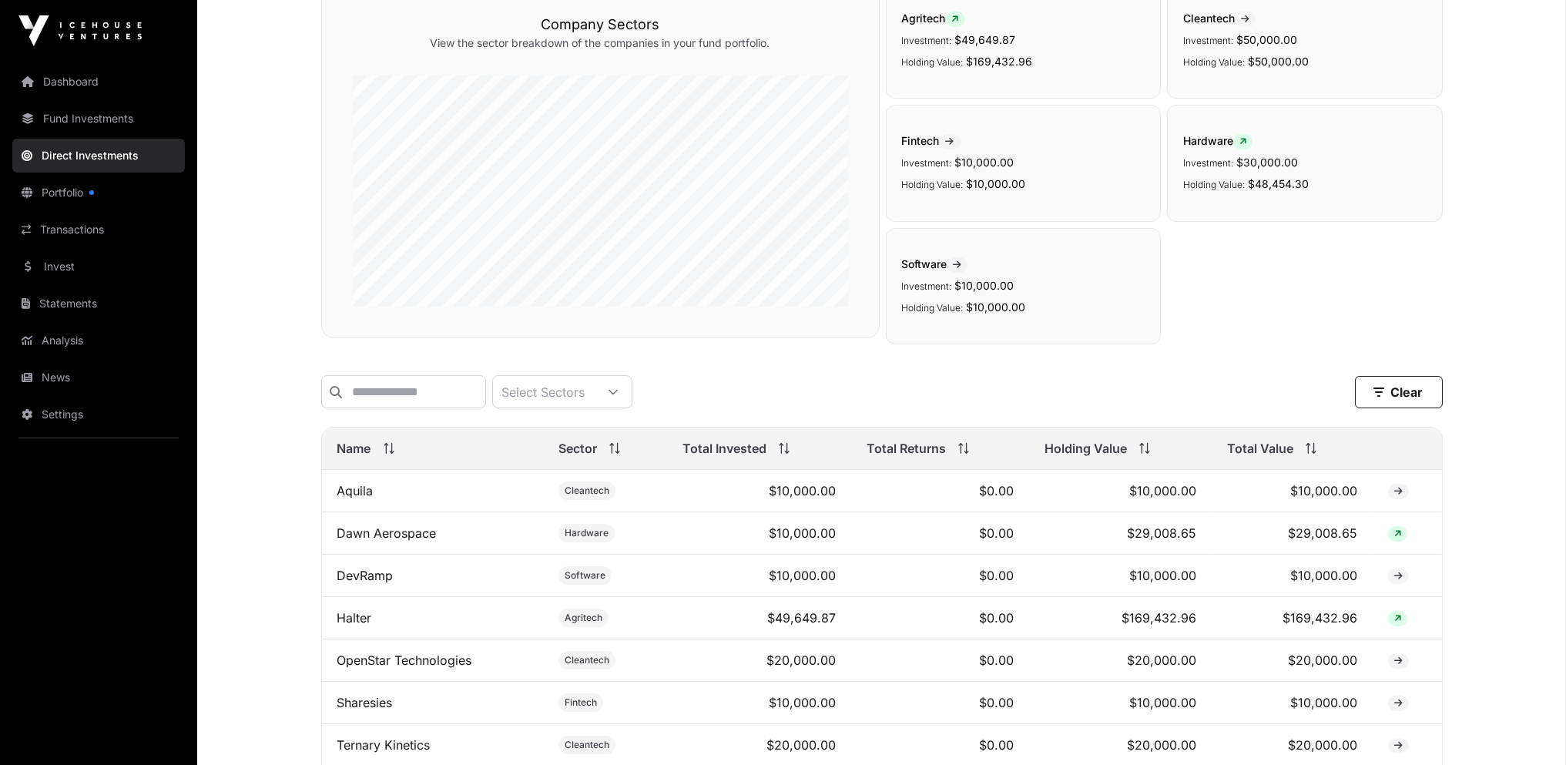
scroll to position [308, 0]
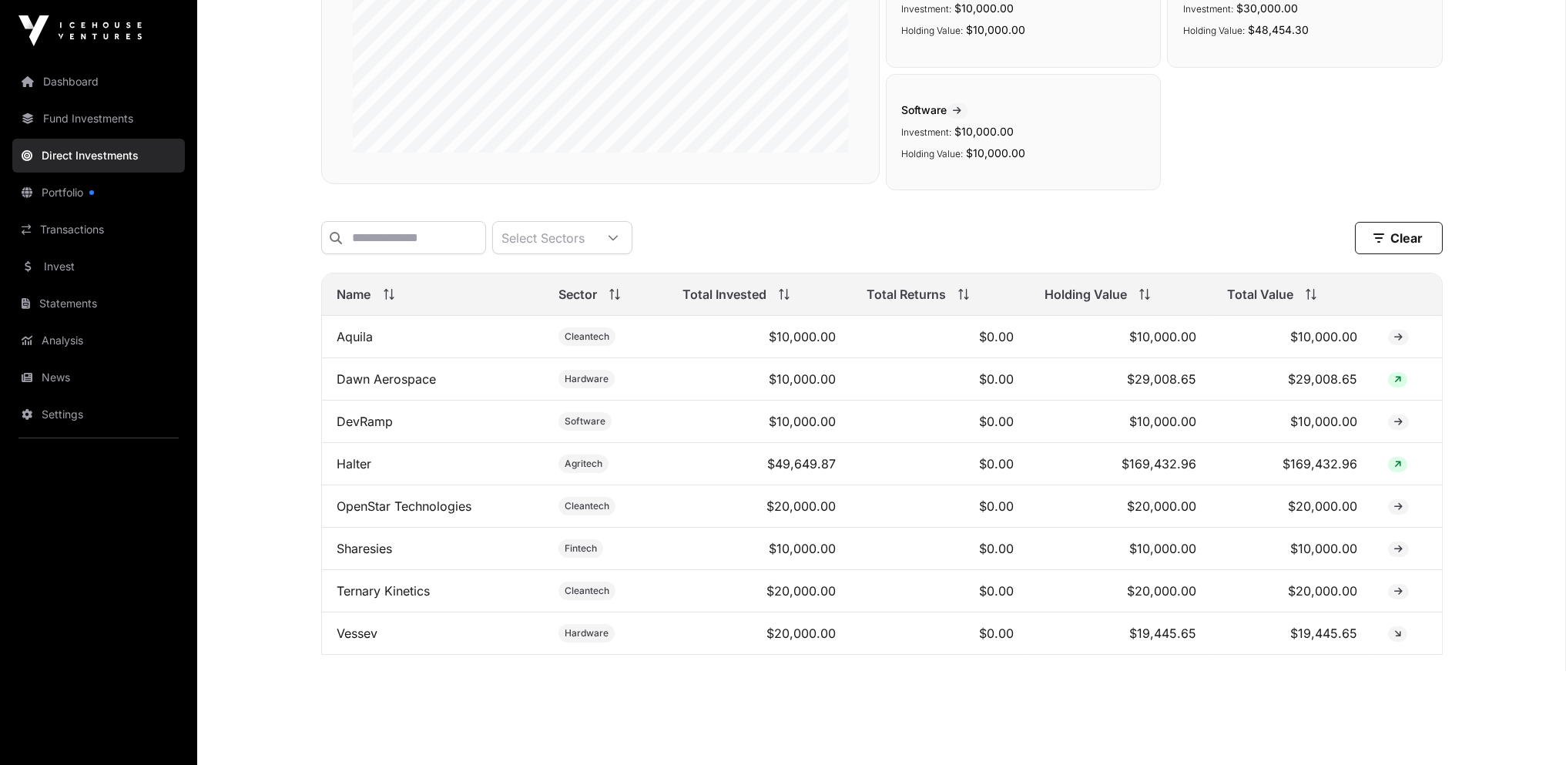
click at [351, 636] on link "Vessev" at bounding box center [357, 633] width 41 height 15
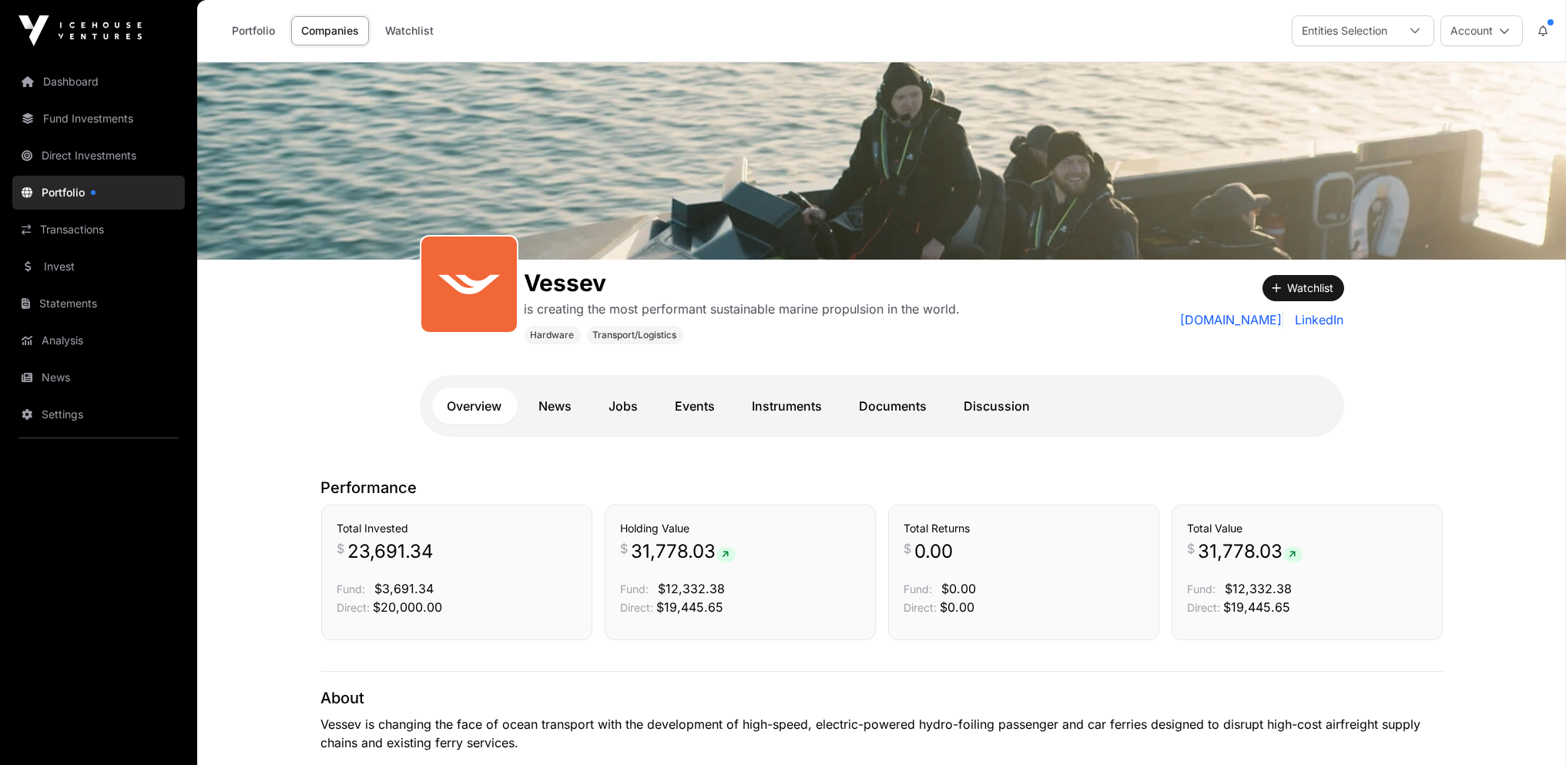
click at [888, 406] on link "Documents" at bounding box center [893, 406] width 99 height 37
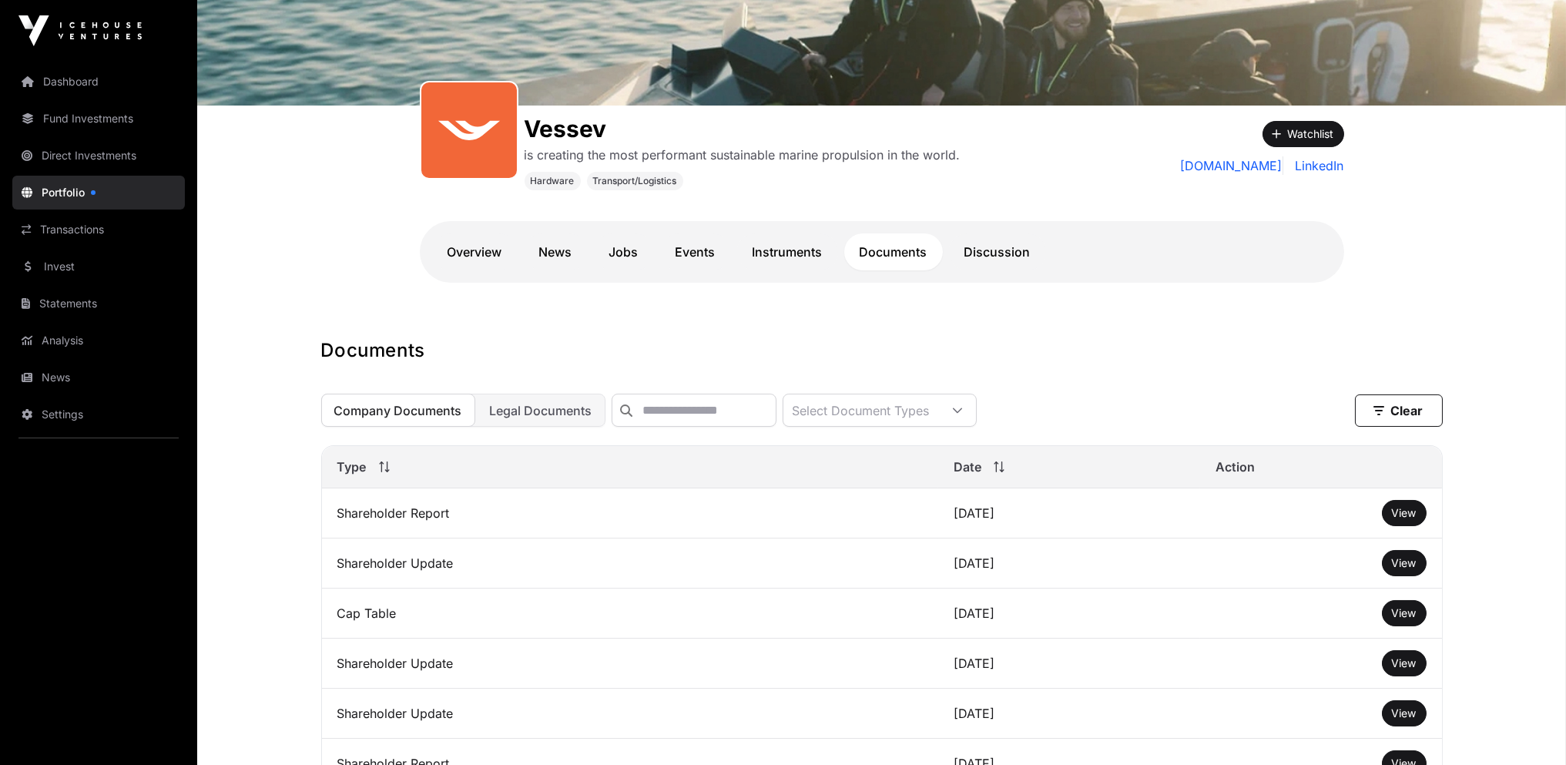
scroll to position [308, 0]
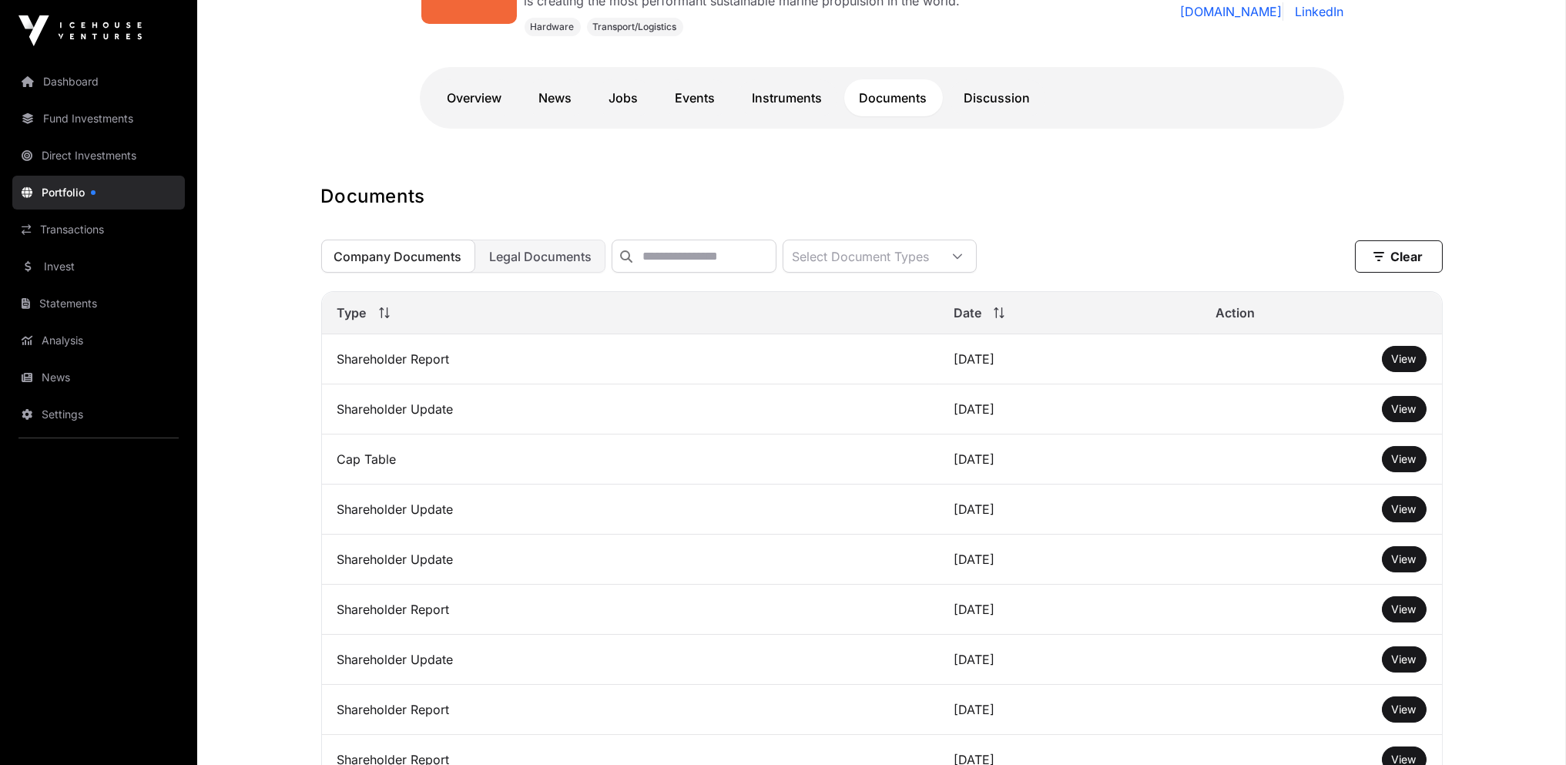
click at [1400, 415] on span "View" at bounding box center [1404, 408] width 25 height 13
click at [553, 261] on span "Legal Documents" at bounding box center [541, 256] width 102 height 15
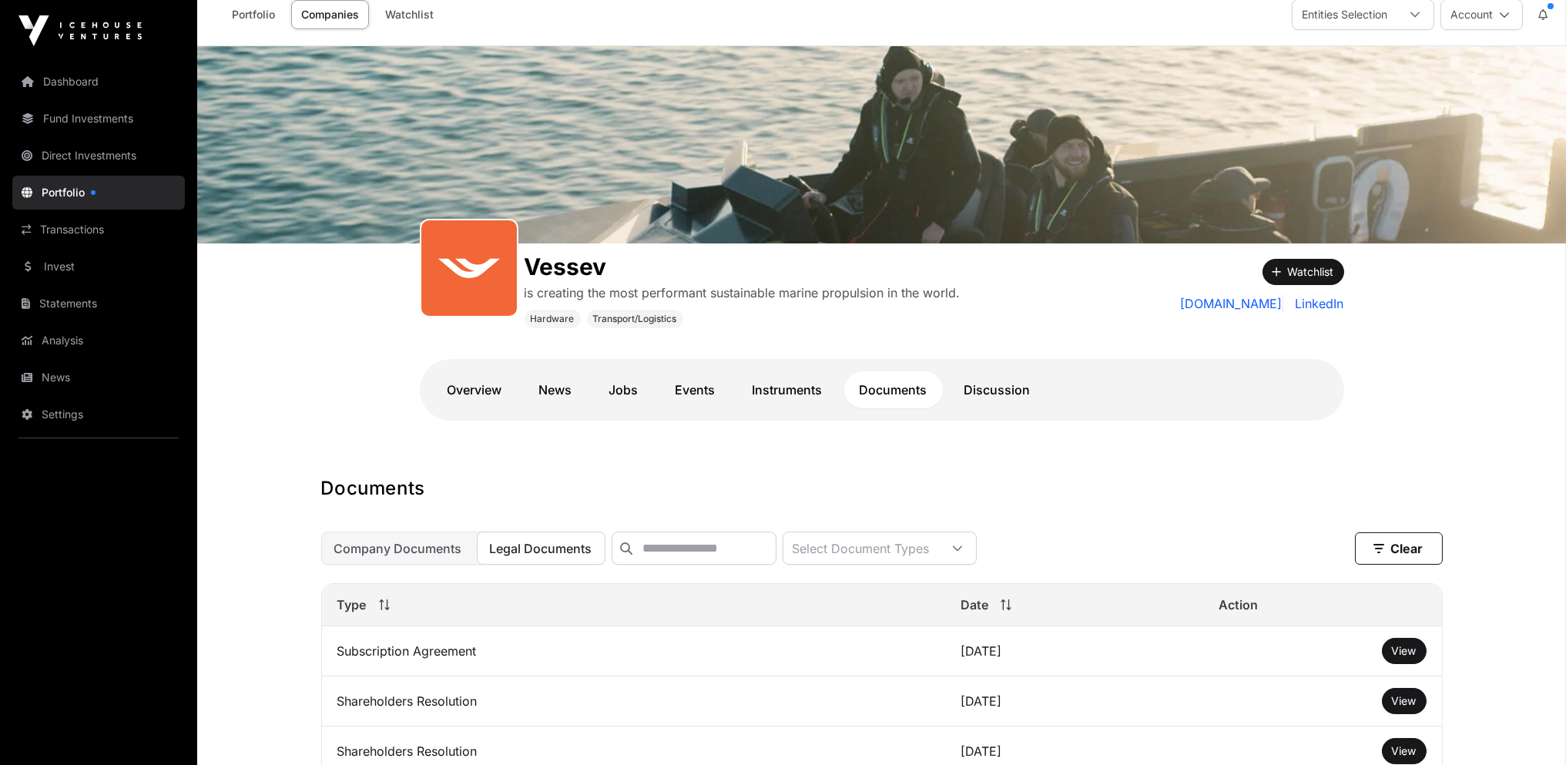
scroll to position [0, 0]
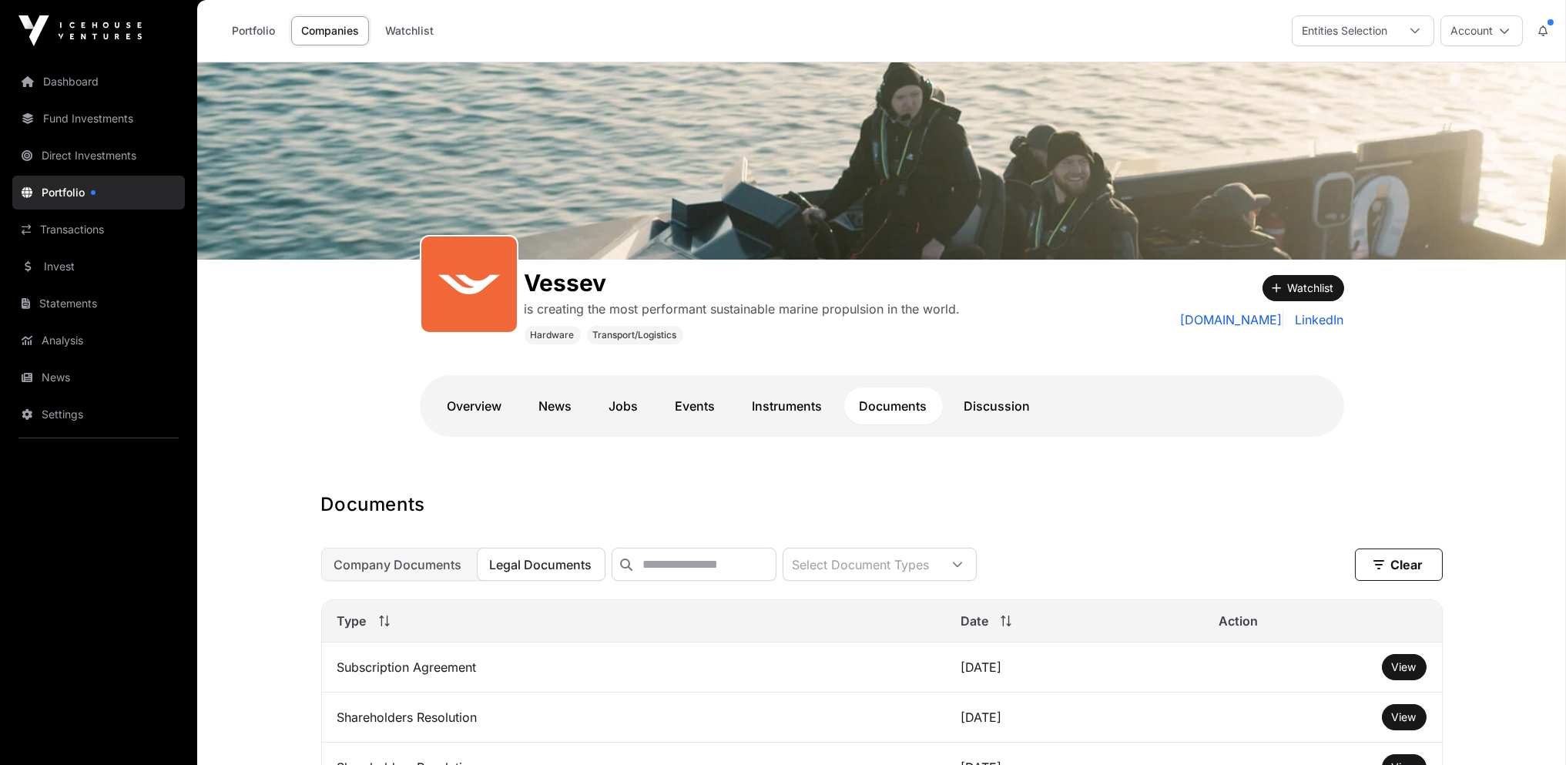
click at [963, 567] on icon at bounding box center [957, 564] width 11 height 11
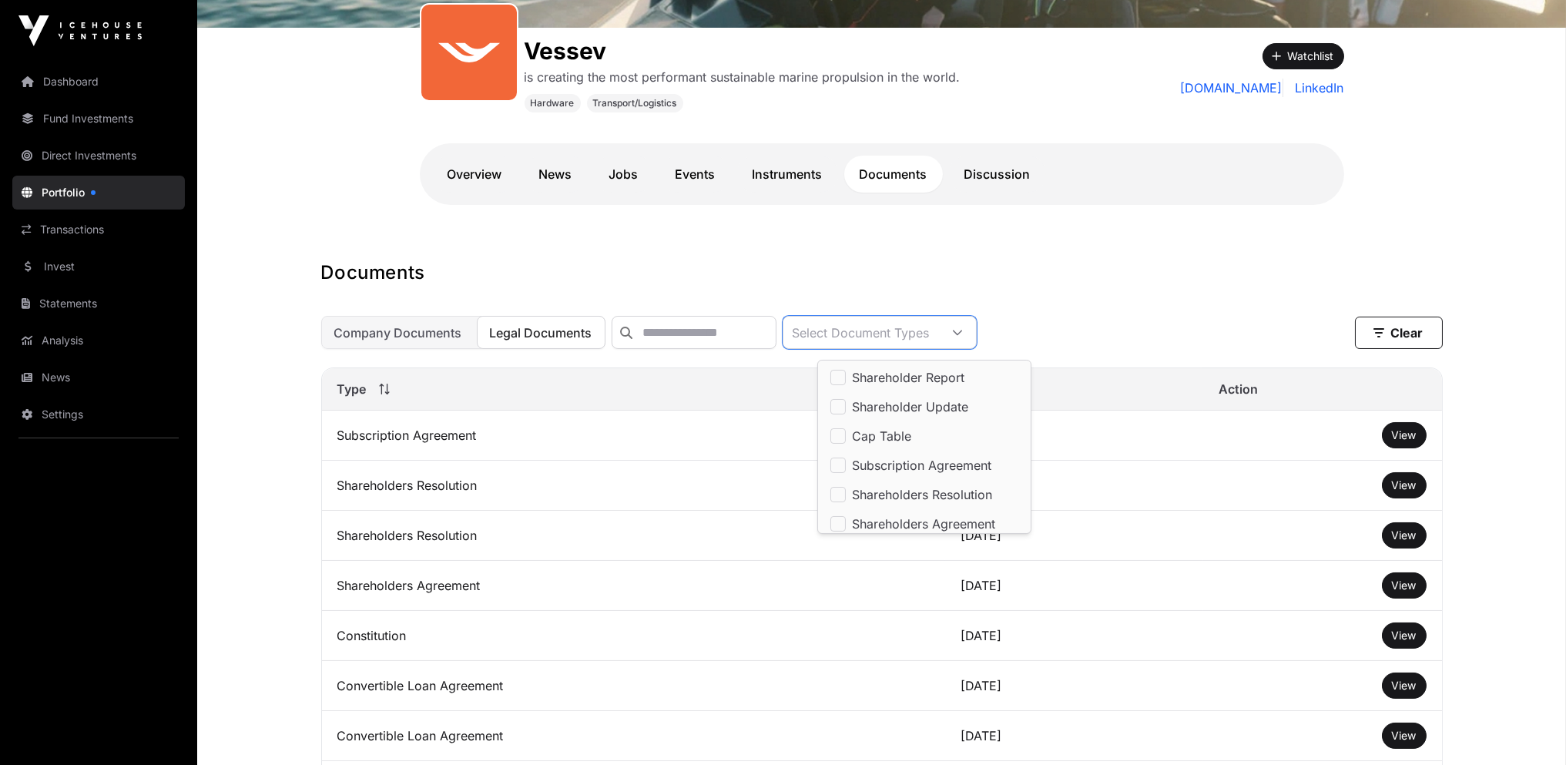
scroll to position [231, 0]
click at [883, 378] on span "Shareholder Report" at bounding box center [908, 378] width 112 height 12
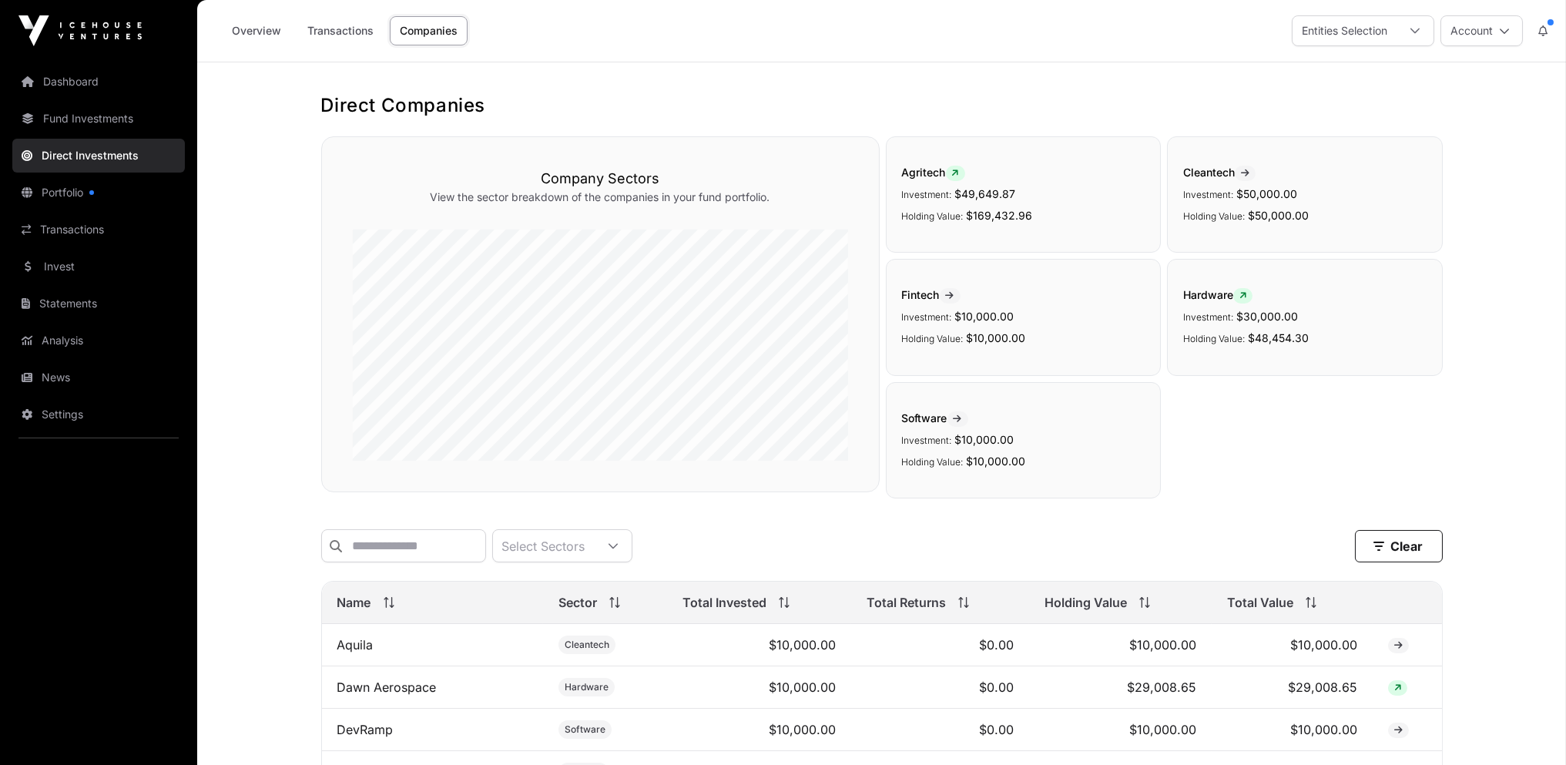
scroll to position [308, 0]
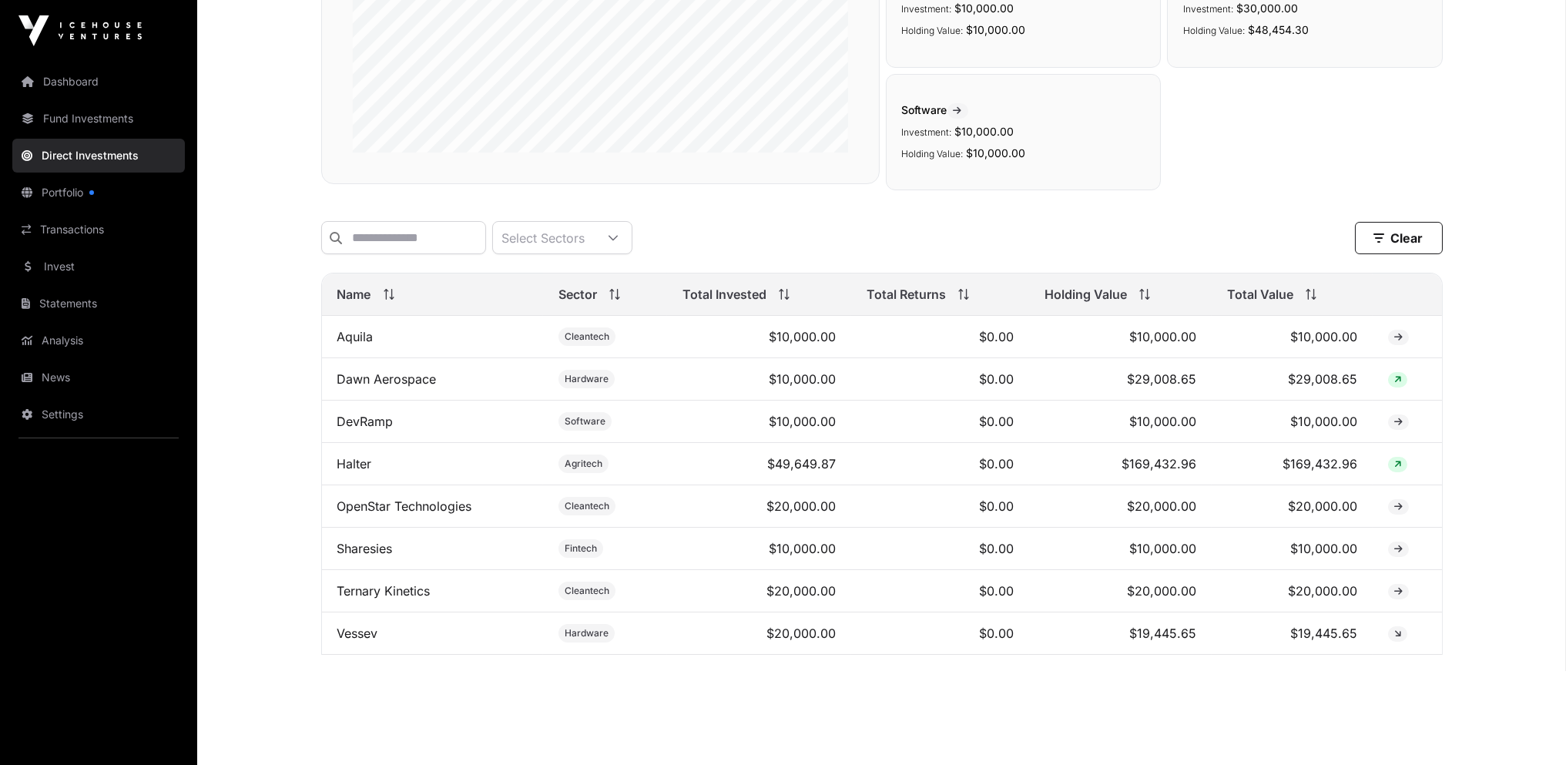
click at [394, 596] on link "Ternary Kinetics" at bounding box center [383, 590] width 93 height 15
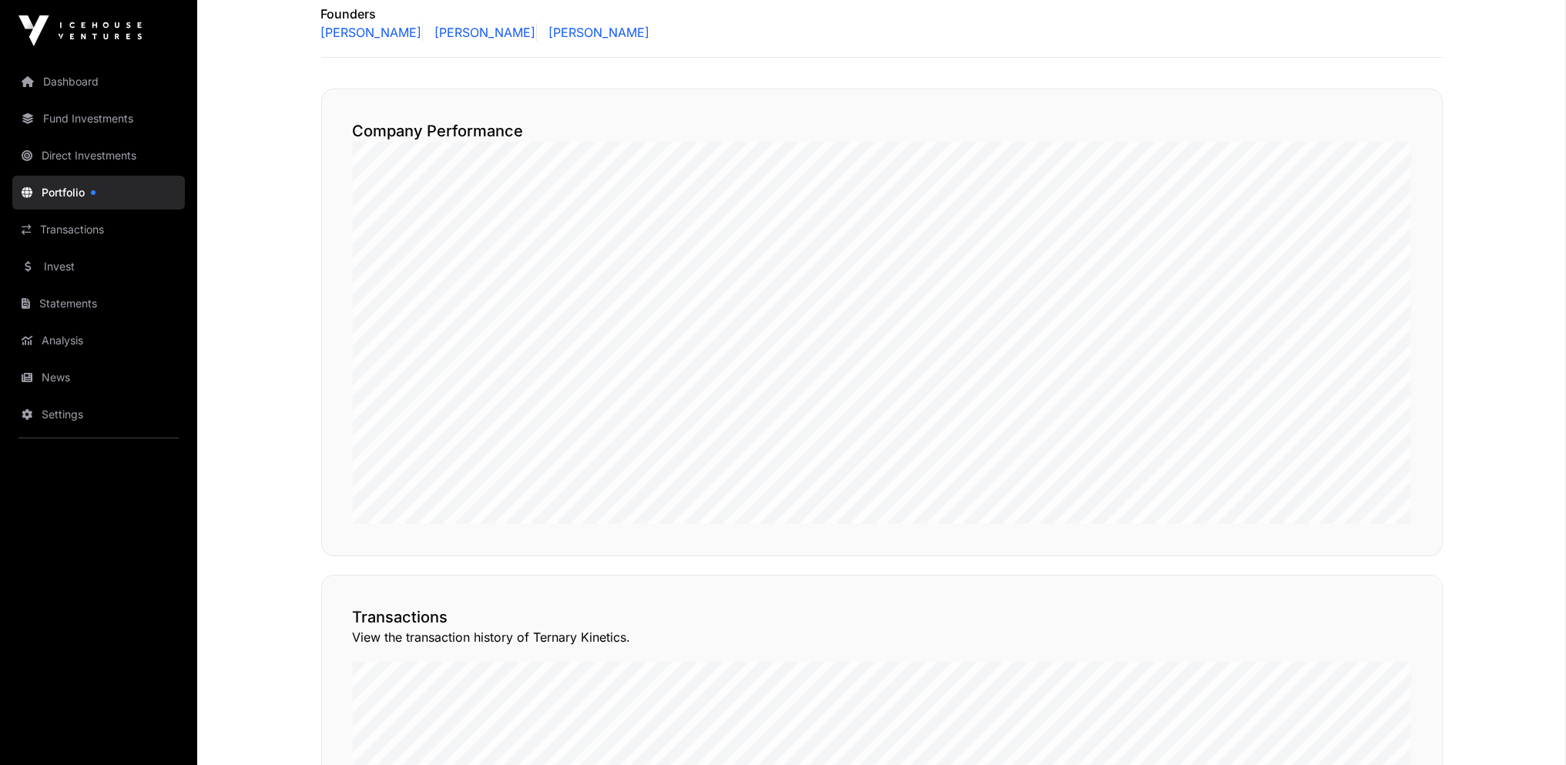
scroll to position [117, 0]
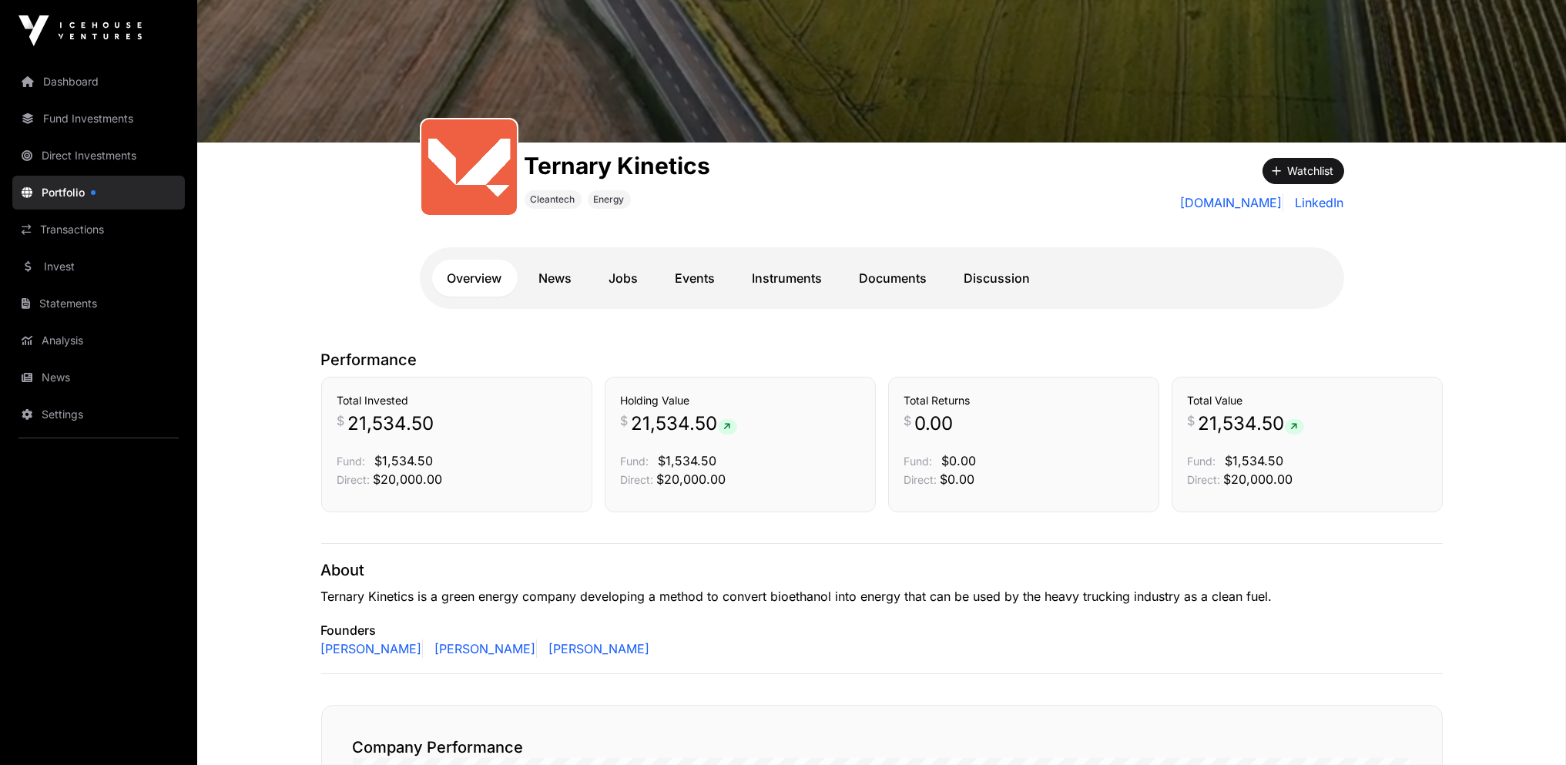
click at [868, 274] on link "Documents" at bounding box center [893, 278] width 99 height 37
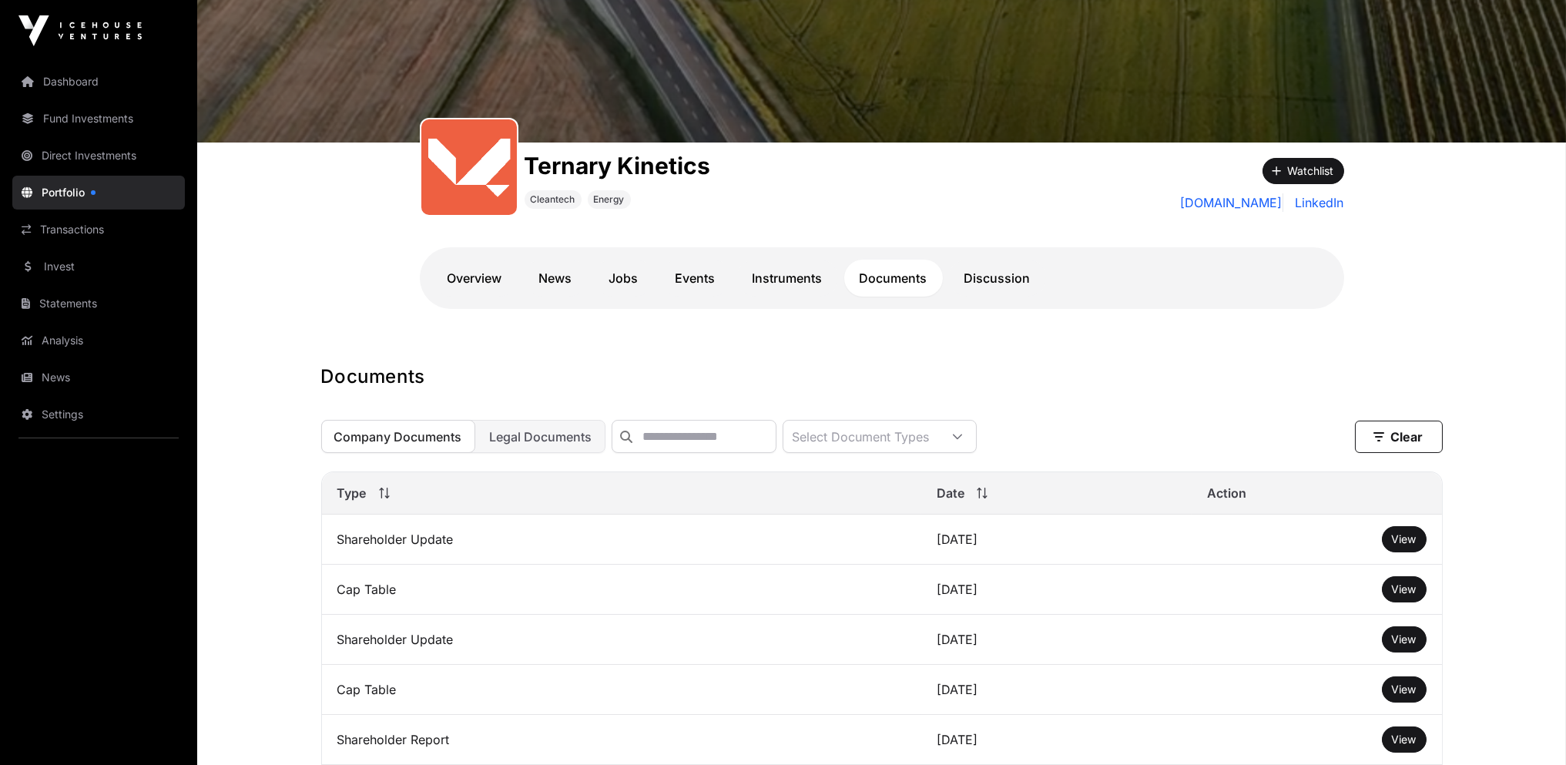
scroll to position [348, 0]
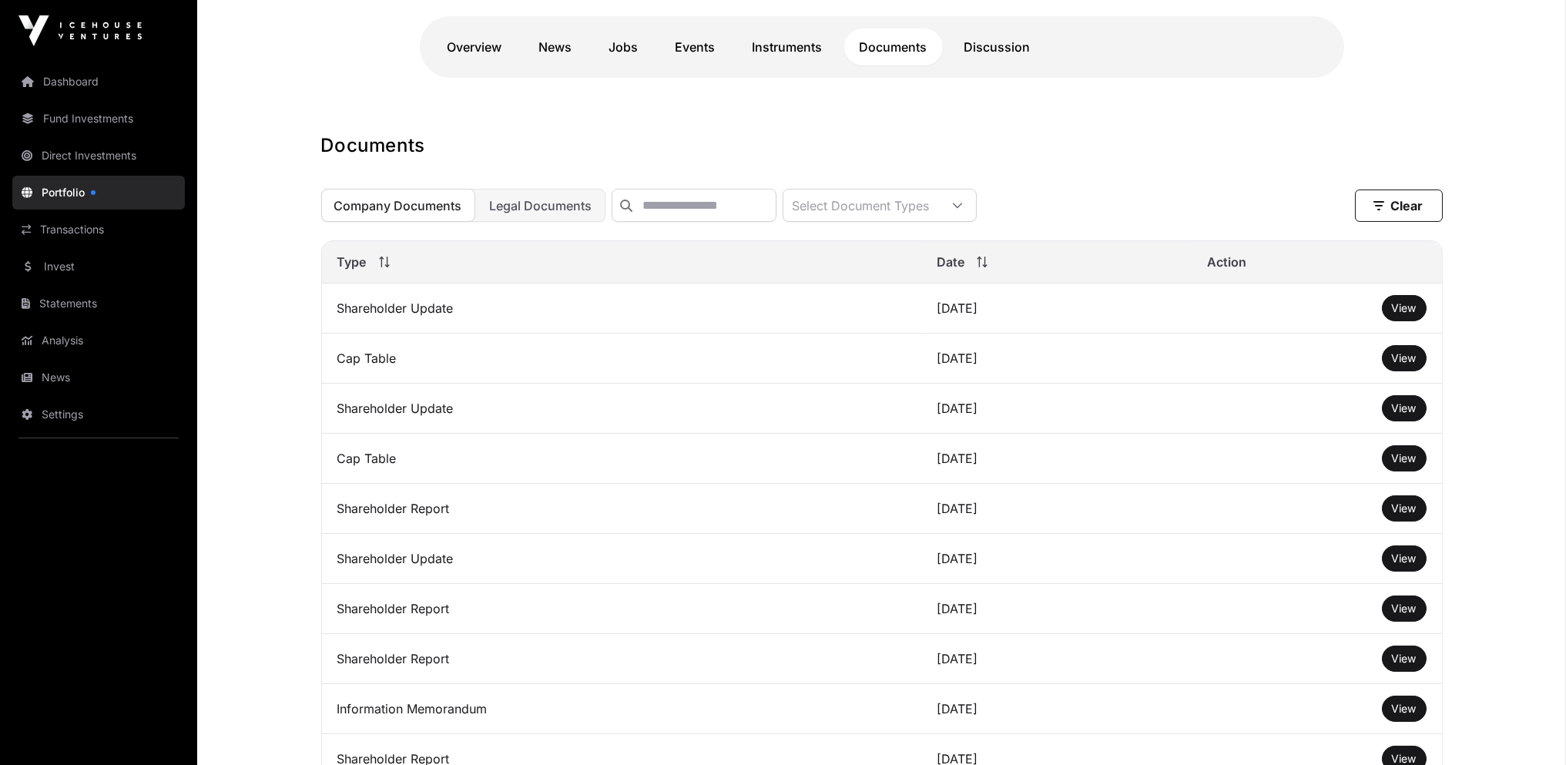
click at [1401, 515] on span "View" at bounding box center [1404, 508] width 25 height 13
